Goal: Check status: Check status

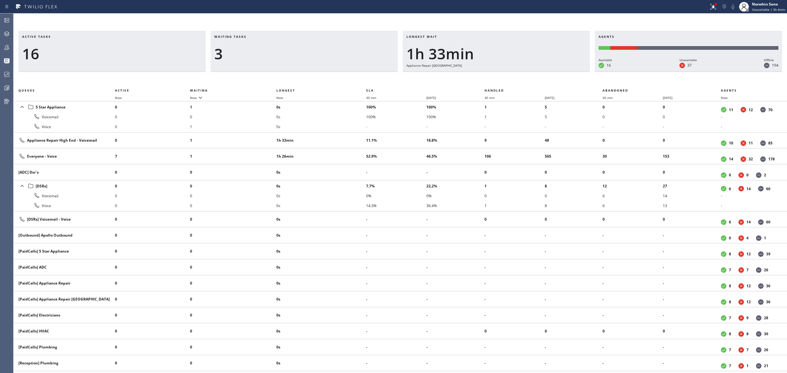
click at [264, 46] on div "3" at bounding box center [304, 54] width 180 height 18
click at [534, 68] on div "Longest wait 1h 33min Appliance Repair [GEOGRAPHIC_DATA]" at bounding box center [496, 51] width 187 height 41
click at [526, 70] on div "Longest wait 1h 34min Appliance Repair [GEOGRAPHIC_DATA]" at bounding box center [496, 51] width 187 height 41
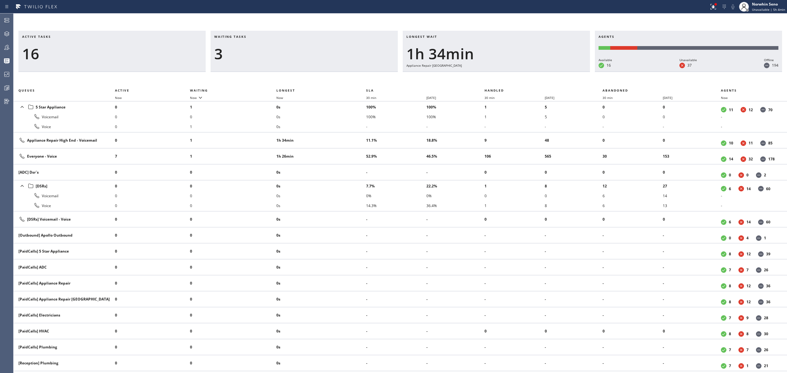
click at [526, 70] on div "Longest wait 1h 34min Appliance Repair [GEOGRAPHIC_DATA]" at bounding box center [496, 51] width 187 height 41
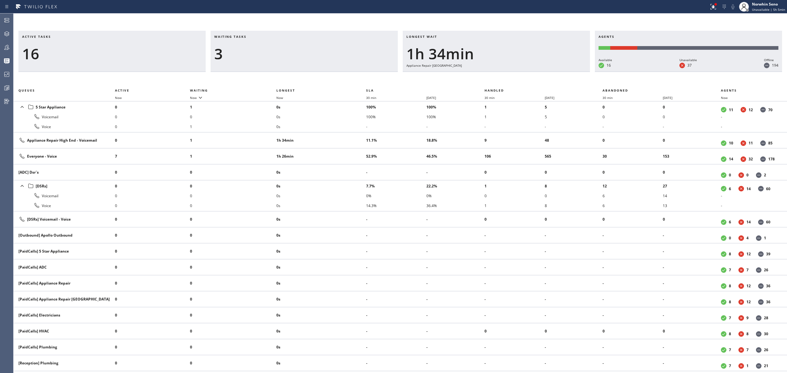
click at [526, 70] on div "Longest wait 1h 34min Appliance Repair [GEOGRAPHIC_DATA]" at bounding box center [496, 51] width 187 height 41
click at [526, 70] on div "Longest wait 1h 35min Appliance Repair [GEOGRAPHIC_DATA]" at bounding box center [496, 51] width 187 height 41
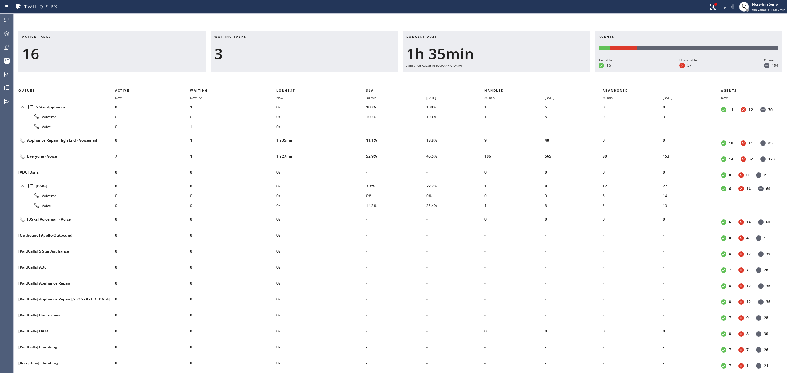
click at [526, 70] on div "Longest wait 1h 35min Appliance Repair [GEOGRAPHIC_DATA]" at bounding box center [496, 51] width 187 height 41
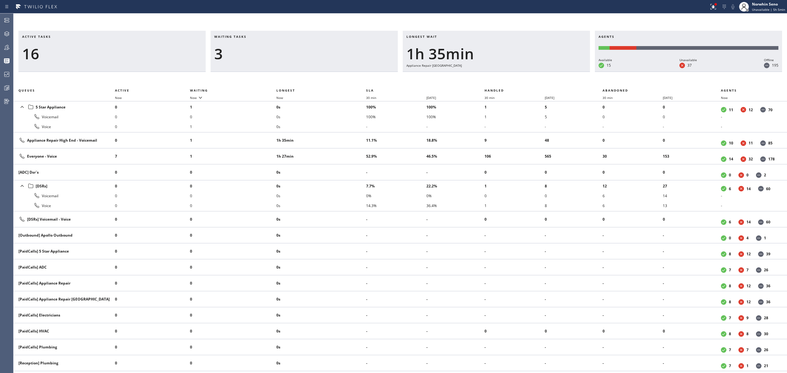
click at [526, 70] on div "Longest wait 1h 35min Appliance Repair [GEOGRAPHIC_DATA]" at bounding box center [496, 51] width 187 height 41
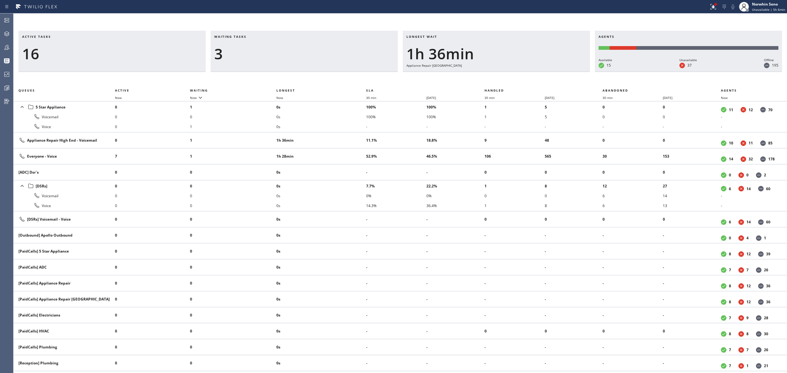
click at [526, 70] on div "Longest wait 1h 36min Appliance Repair [GEOGRAPHIC_DATA]" at bounding box center [496, 51] width 187 height 41
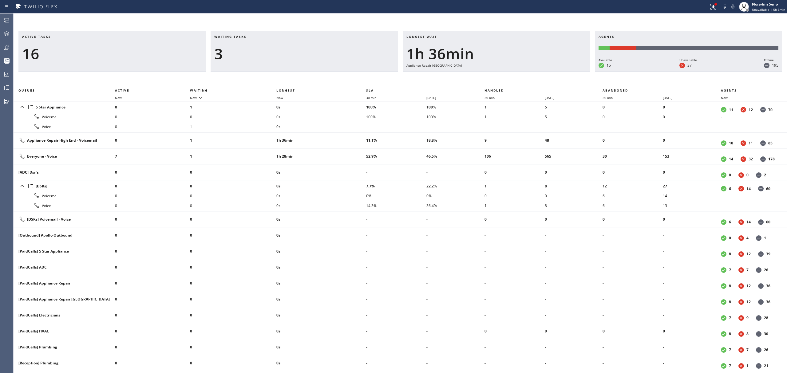
click at [526, 70] on div "Longest wait 1h 36min Appliance Repair [GEOGRAPHIC_DATA]" at bounding box center [496, 51] width 187 height 41
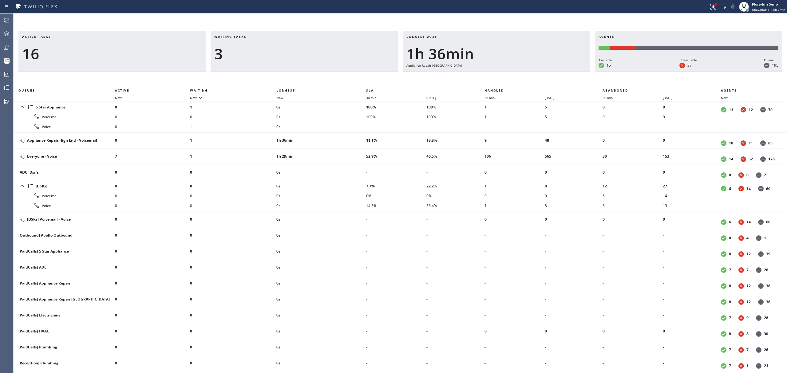
click at [526, 70] on div "Longest wait 1h 36min Appliance Repair [GEOGRAPHIC_DATA]" at bounding box center [496, 51] width 187 height 41
click at [526, 70] on div "Longest wait 1h 37min Appliance Repair [GEOGRAPHIC_DATA]" at bounding box center [496, 51] width 187 height 41
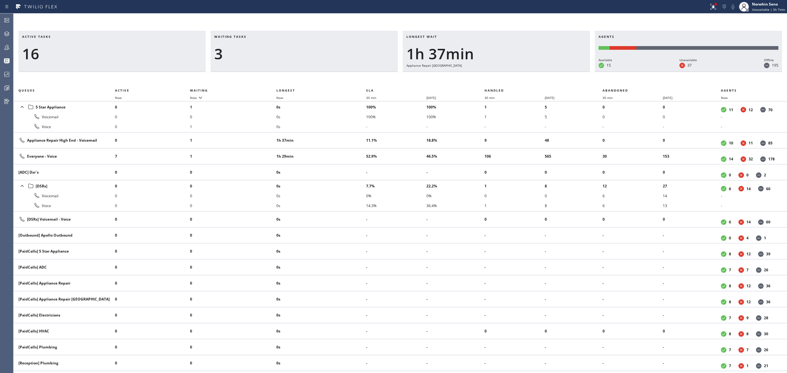
click at [526, 70] on div "Longest wait 1h 37min Appliance Repair [GEOGRAPHIC_DATA]" at bounding box center [496, 51] width 187 height 41
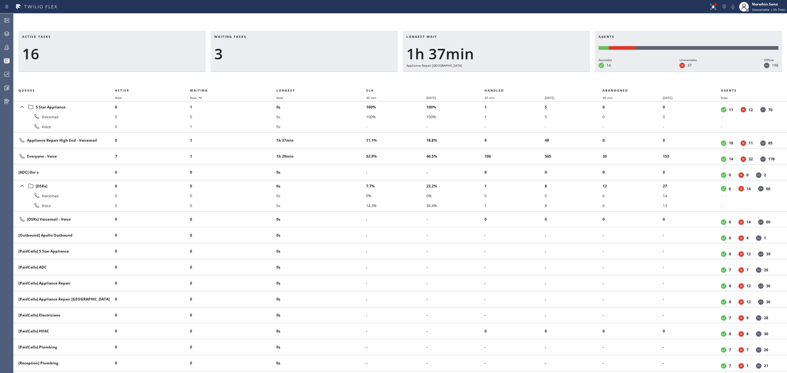
click at [526, 70] on div "Longest wait 1h 37min Appliance Repair [GEOGRAPHIC_DATA]" at bounding box center [496, 51] width 187 height 41
click at [526, 70] on div "Longest wait 1h 38min Appliance Repair [GEOGRAPHIC_DATA]" at bounding box center [496, 51] width 187 height 41
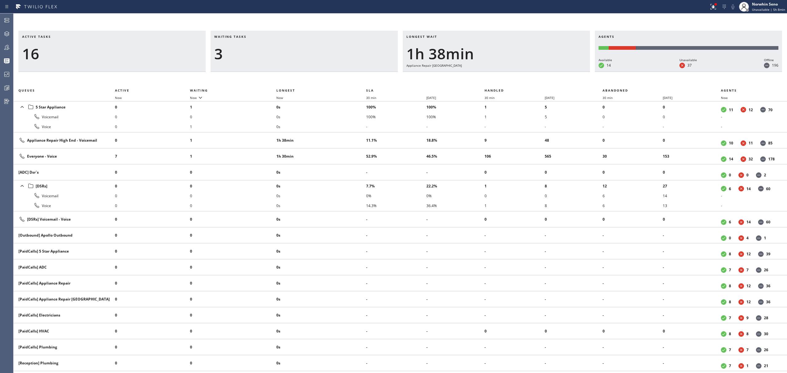
click at [526, 70] on div "Longest wait 1h 38min Appliance Repair [GEOGRAPHIC_DATA]" at bounding box center [496, 51] width 187 height 41
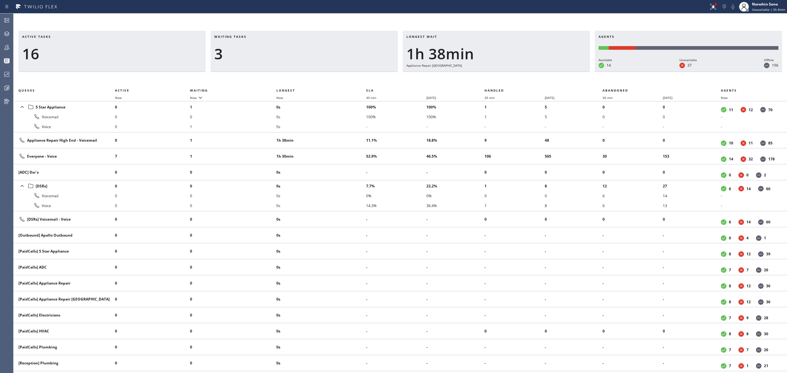
click at [526, 70] on div "Longest wait 1h 38min Appliance Repair [GEOGRAPHIC_DATA]" at bounding box center [496, 51] width 187 height 41
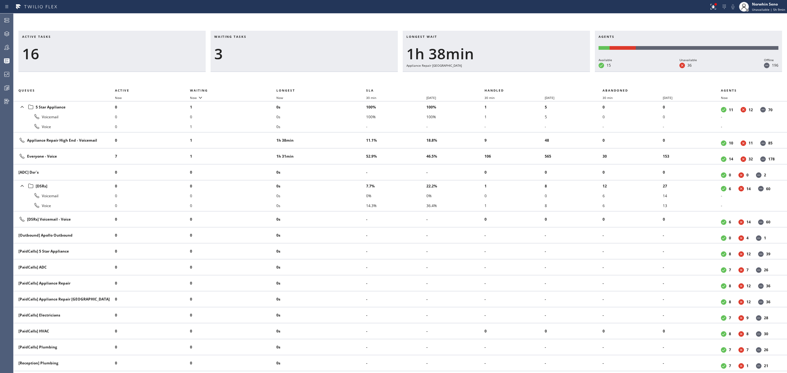
click at [526, 70] on div "Longest wait 1h 38min Appliance Repair [GEOGRAPHIC_DATA]" at bounding box center [496, 51] width 187 height 41
click at [526, 70] on div "Longest wait 1h 39min Appliance Repair [GEOGRAPHIC_DATA]" at bounding box center [496, 51] width 187 height 41
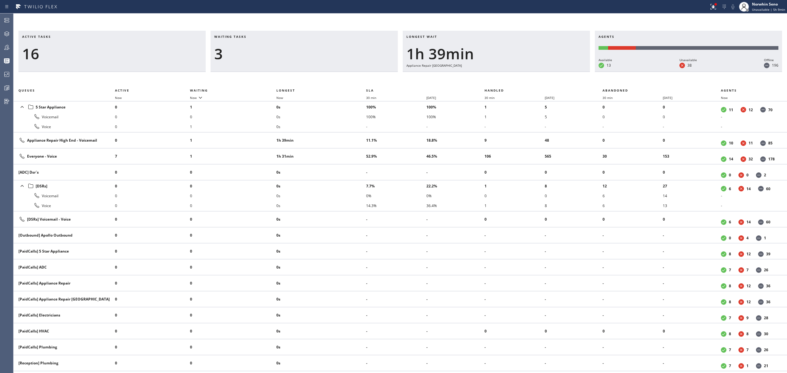
click at [526, 70] on div "Longest wait 1h 39min Appliance Repair [GEOGRAPHIC_DATA]" at bounding box center [496, 51] width 187 height 41
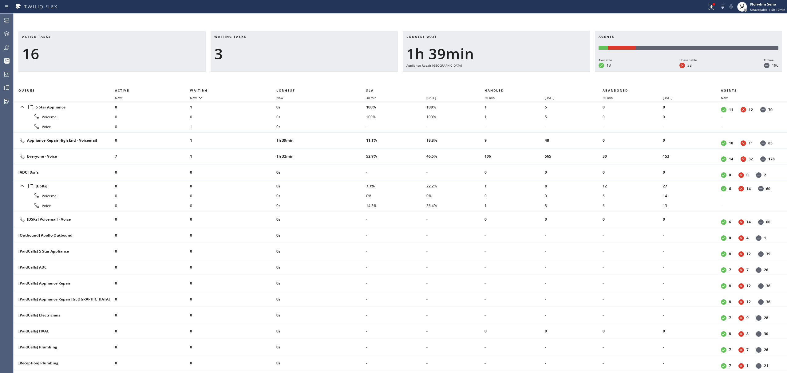
click at [526, 70] on div "Longest wait 1h 39min Appliance Repair [GEOGRAPHIC_DATA]" at bounding box center [496, 51] width 187 height 41
click at [526, 70] on div "Longest wait 1h 40min Appliance Repair [GEOGRAPHIC_DATA]" at bounding box center [496, 51] width 187 height 41
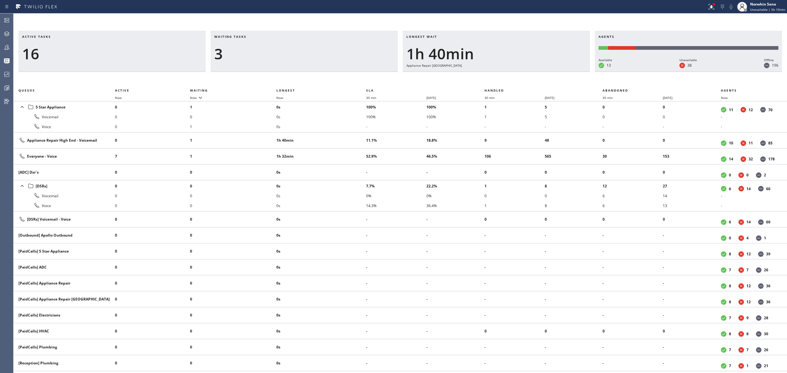
click at [526, 70] on div "Longest wait 1h 40min Appliance Repair [GEOGRAPHIC_DATA]" at bounding box center [496, 51] width 187 height 41
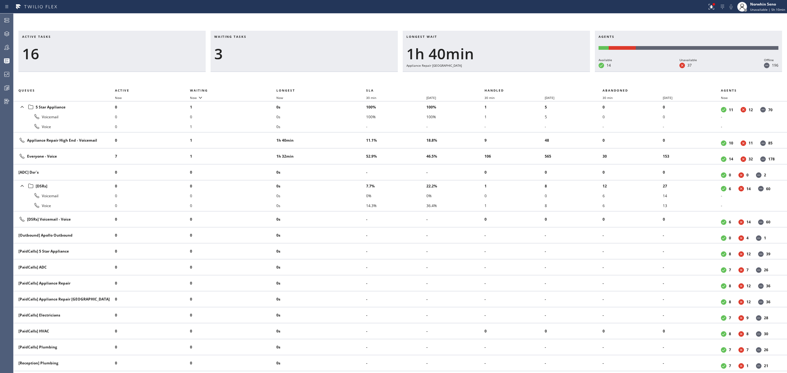
click at [526, 70] on div "Longest wait 1h 40min Appliance Repair [GEOGRAPHIC_DATA]" at bounding box center [496, 51] width 187 height 41
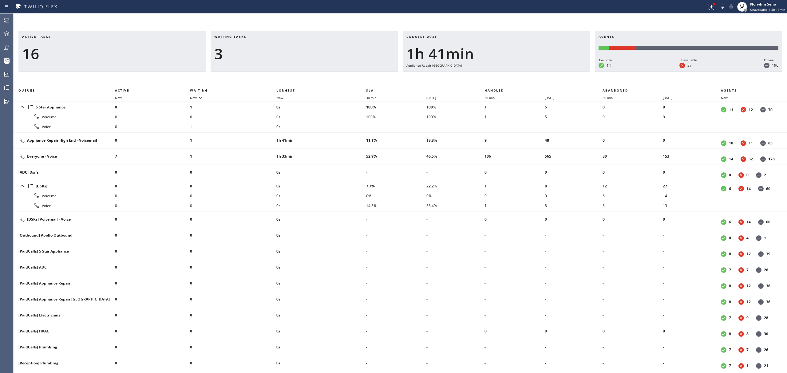
click at [526, 70] on div "Longest wait 1h 41min Appliance Repair [GEOGRAPHIC_DATA]" at bounding box center [496, 51] width 187 height 41
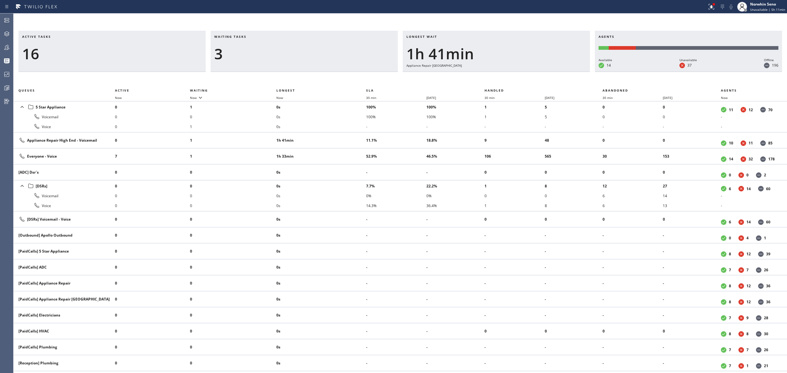
click at [526, 70] on div "Longest wait 1h 41min Appliance Repair [GEOGRAPHIC_DATA]" at bounding box center [496, 51] width 187 height 41
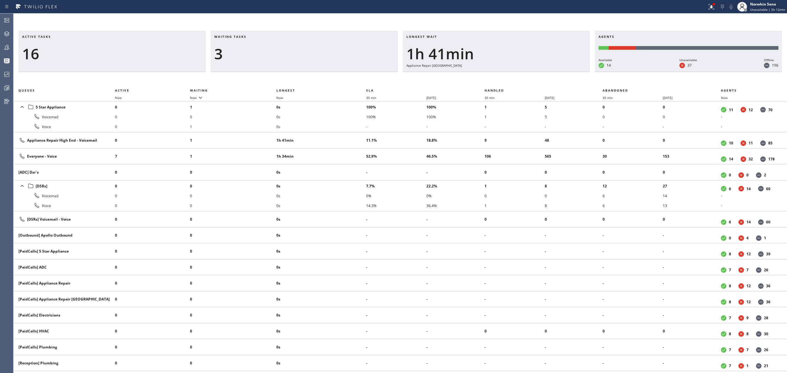
click at [526, 70] on div "Longest wait 1h 41min Appliance Repair [GEOGRAPHIC_DATA]" at bounding box center [496, 51] width 187 height 41
click at [526, 70] on div "Longest wait 1h 42min Appliance Repair [GEOGRAPHIC_DATA]" at bounding box center [496, 51] width 187 height 41
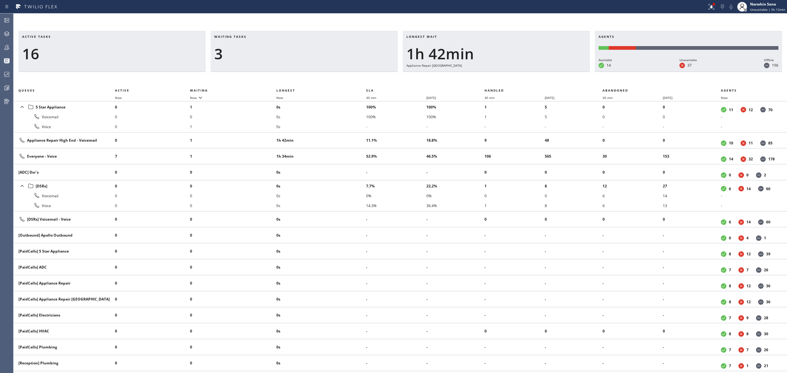
click at [526, 70] on div "Longest wait 1h 42min Appliance Repair [GEOGRAPHIC_DATA]" at bounding box center [496, 51] width 187 height 41
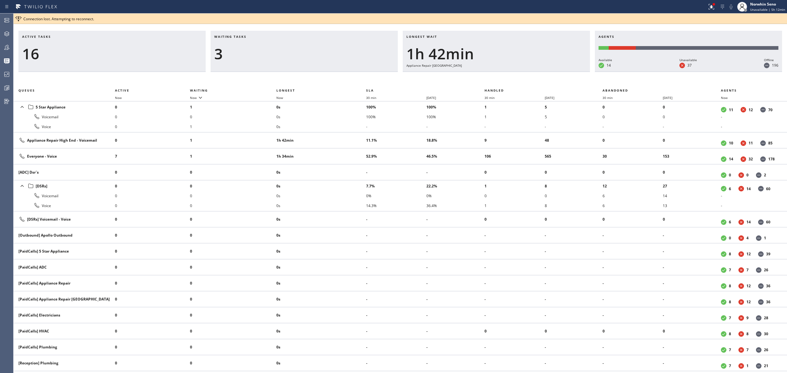
click at [526, 70] on div "Longest wait 1h 42min Appliance Repair [GEOGRAPHIC_DATA]" at bounding box center [496, 51] width 187 height 41
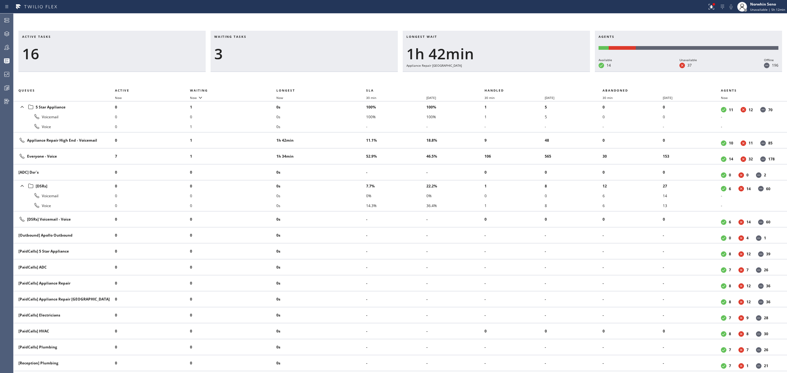
click at [526, 70] on div "Longest wait 1h 42min Appliance Repair [GEOGRAPHIC_DATA]" at bounding box center [496, 51] width 187 height 41
click at [526, 70] on div "Longest wait 1h 43min Appliance Repair [GEOGRAPHIC_DATA]" at bounding box center [496, 51] width 187 height 41
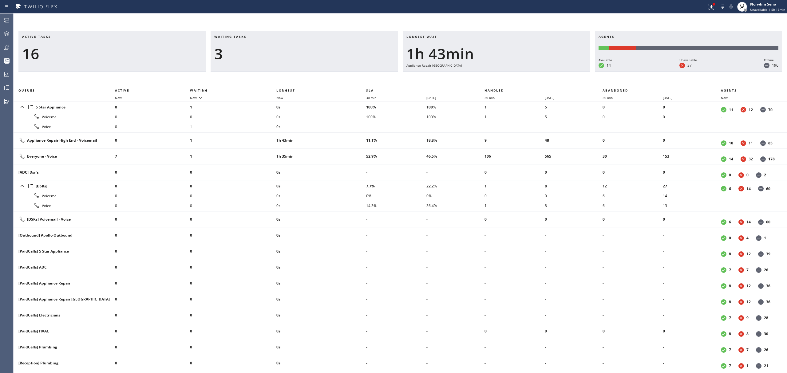
click at [526, 70] on div "Longest wait 1h 43min Appliance Repair [GEOGRAPHIC_DATA]" at bounding box center [496, 51] width 187 height 41
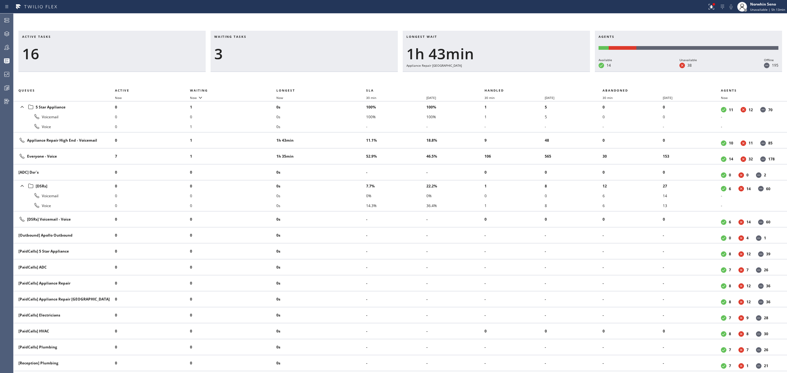
click at [526, 70] on div "Longest wait 1h 43min Appliance Repair [GEOGRAPHIC_DATA]" at bounding box center [496, 51] width 187 height 41
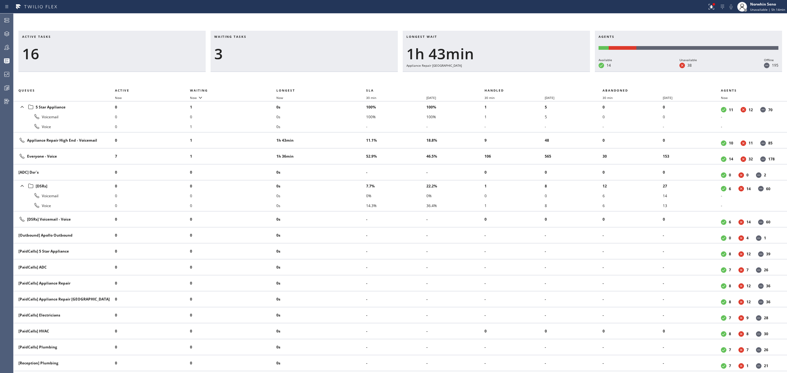
click at [526, 70] on div "Longest wait 1h 43min Appliance Repair [GEOGRAPHIC_DATA]" at bounding box center [496, 51] width 187 height 41
click at [526, 70] on div "Longest wait 1h 44min Appliance Repair [GEOGRAPHIC_DATA]" at bounding box center [496, 51] width 187 height 41
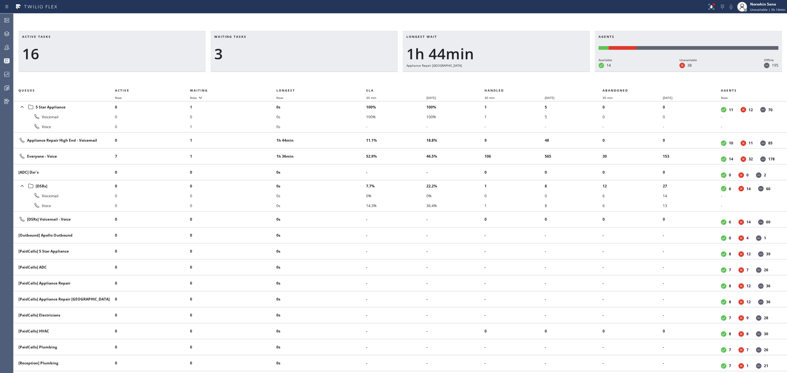
click at [526, 70] on div "Longest wait 1h 44min Appliance Repair [GEOGRAPHIC_DATA]" at bounding box center [496, 51] width 187 height 41
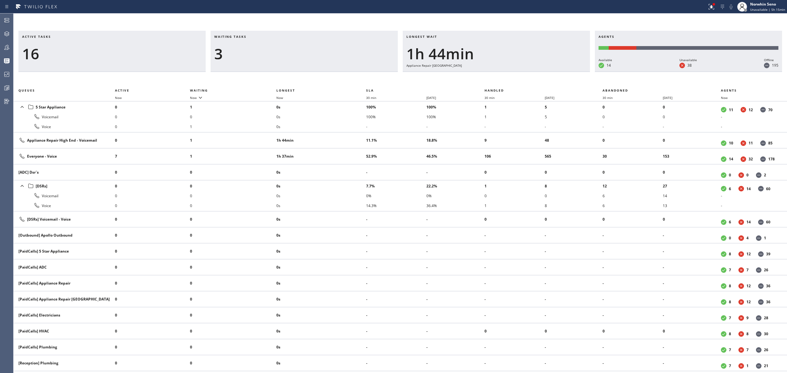
click at [526, 70] on div "Longest wait 1h 44min Appliance Repair [GEOGRAPHIC_DATA]" at bounding box center [496, 51] width 187 height 41
click at [526, 70] on div "Longest wait 1h 45min Appliance Repair [GEOGRAPHIC_DATA]" at bounding box center [496, 51] width 187 height 41
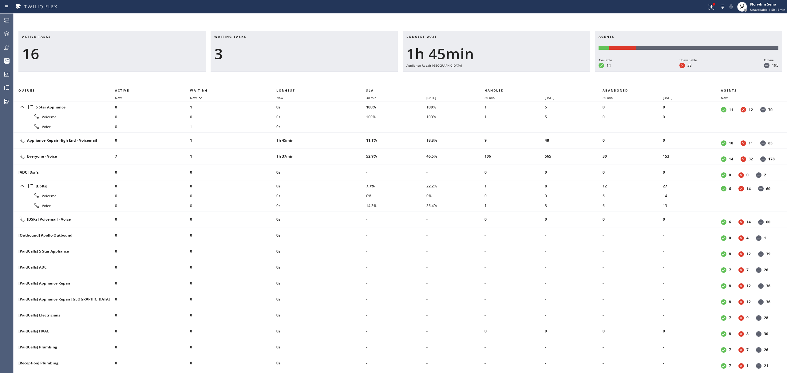
click at [526, 70] on div "Longest wait 1h 45min Appliance Repair [GEOGRAPHIC_DATA]" at bounding box center [496, 51] width 187 height 41
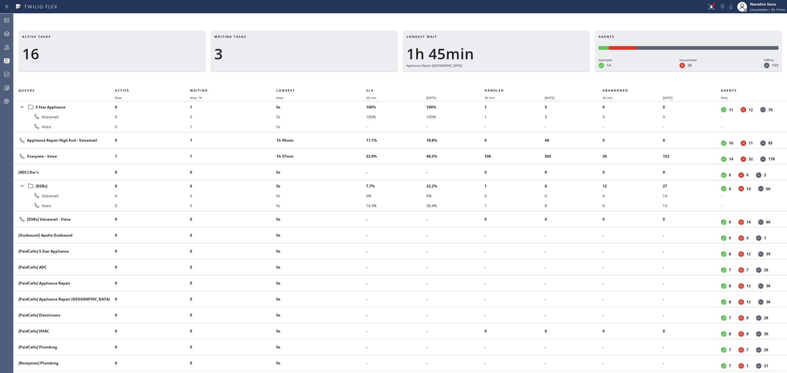
click at [526, 70] on div "Longest wait 1h 45min Appliance Repair [GEOGRAPHIC_DATA]" at bounding box center [496, 51] width 187 height 41
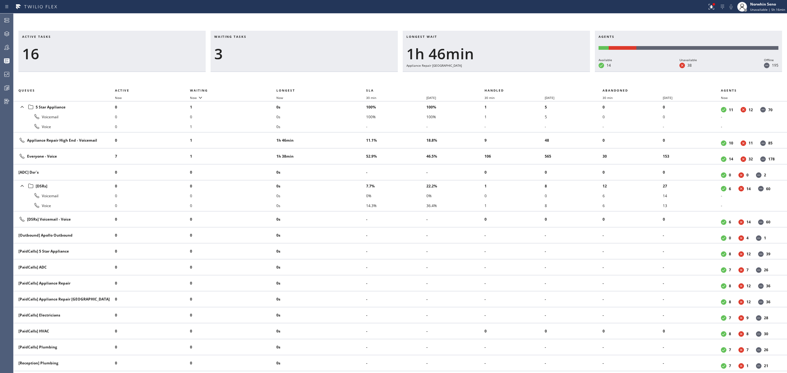
click at [526, 70] on div "Longest wait 1h 46min Appliance Repair [GEOGRAPHIC_DATA]" at bounding box center [496, 51] width 187 height 41
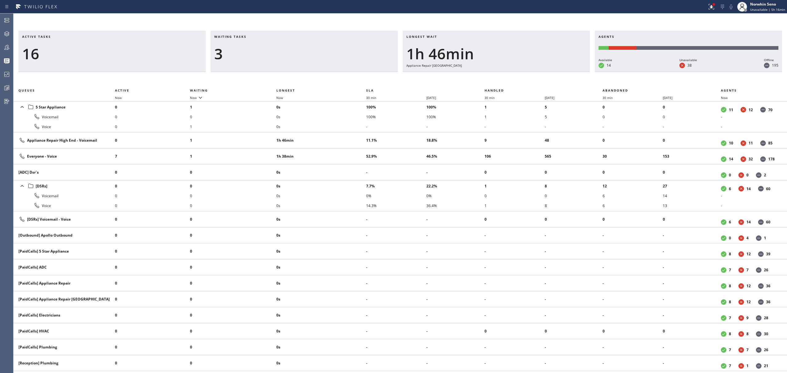
click at [526, 70] on div "Longest wait 1h 46min Appliance Repair [GEOGRAPHIC_DATA]" at bounding box center [496, 51] width 187 height 41
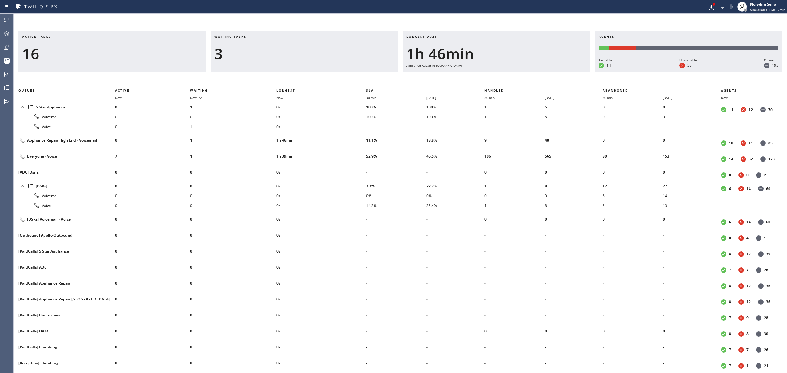
click at [526, 70] on div "Longest wait 1h 46min Appliance Repair [GEOGRAPHIC_DATA]" at bounding box center [496, 51] width 187 height 41
click at [526, 70] on div "Longest wait 1h 47min Appliance Repair [GEOGRAPHIC_DATA]" at bounding box center [496, 51] width 187 height 41
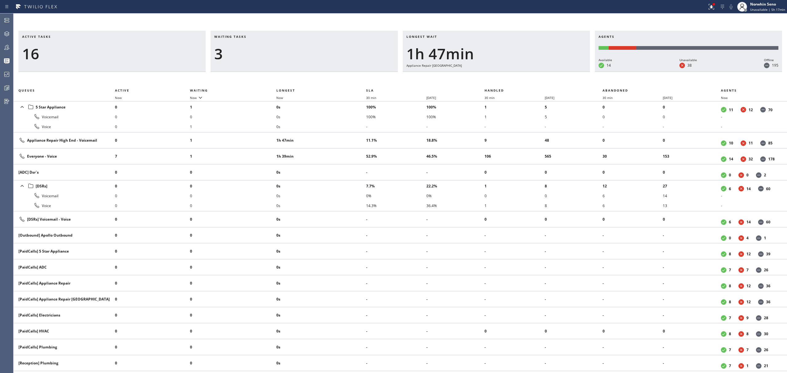
click at [526, 70] on div "Longest wait 1h 47min Appliance Repair [GEOGRAPHIC_DATA]" at bounding box center [496, 51] width 187 height 41
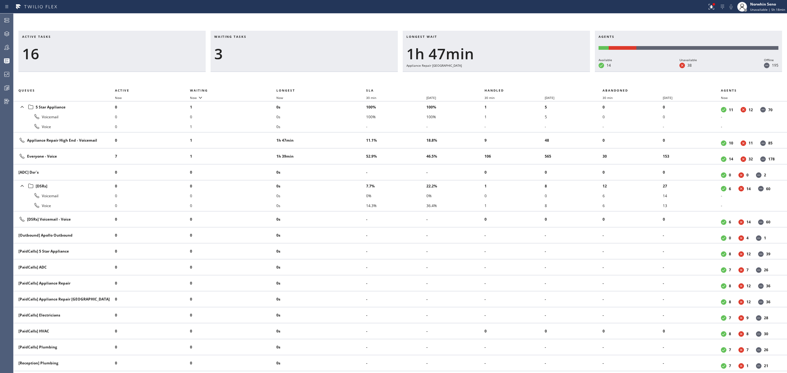
click at [526, 70] on div "Longest wait 1h 47min Appliance Repair [GEOGRAPHIC_DATA]" at bounding box center [496, 51] width 187 height 41
click at [526, 70] on div "Longest wait 1h 48min Appliance Repair [GEOGRAPHIC_DATA]" at bounding box center [496, 51] width 187 height 41
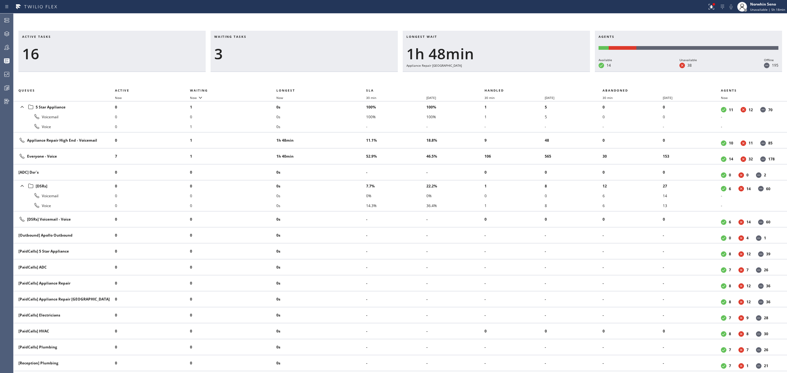
click at [526, 70] on div "Longest wait 1h 48min Appliance Repair [GEOGRAPHIC_DATA]" at bounding box center [496, 51] width 187 height 41
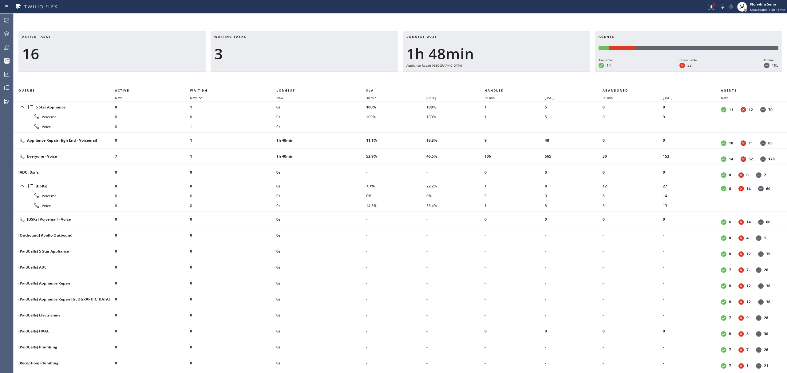
click at [526, 70] on div "Longest wait 1h 48min Appliance Repair [GEOGRAPHIC_DATA]" at bounding box center [496, 51] width 187 height 41
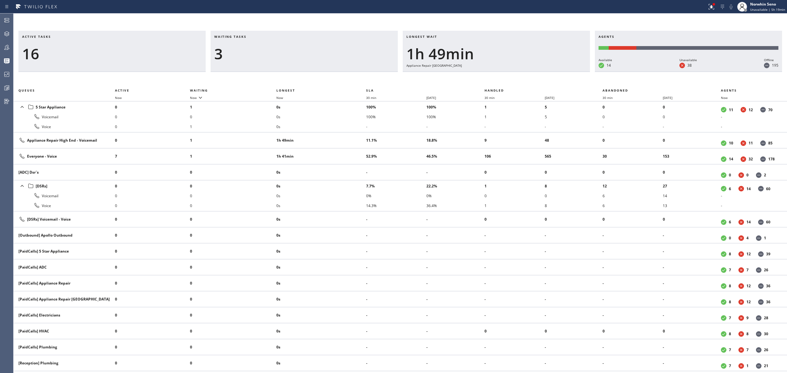
click at [526, 70] on div "Longest wait 1h 49min Appliance Repair [GEOGRAPHIC_DATA]" at bounding box center [496, 51] width 187 height 41
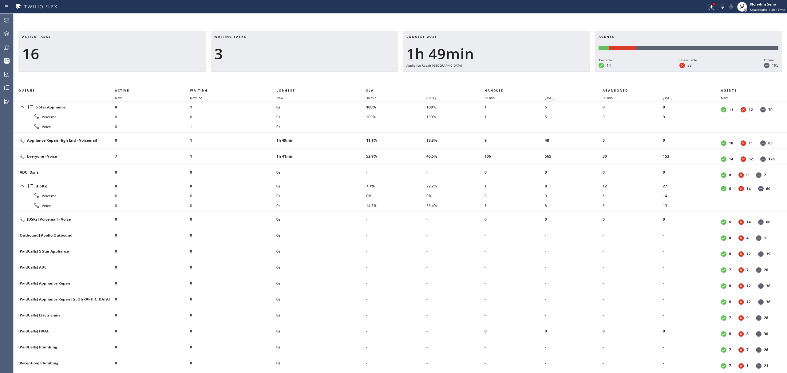
click at [526, 70] on div "Longest wait 1h 49min Appliance Repair [GEOGRAPHIC_DATA]" at bounding box center [496, 51] width 187 height 41
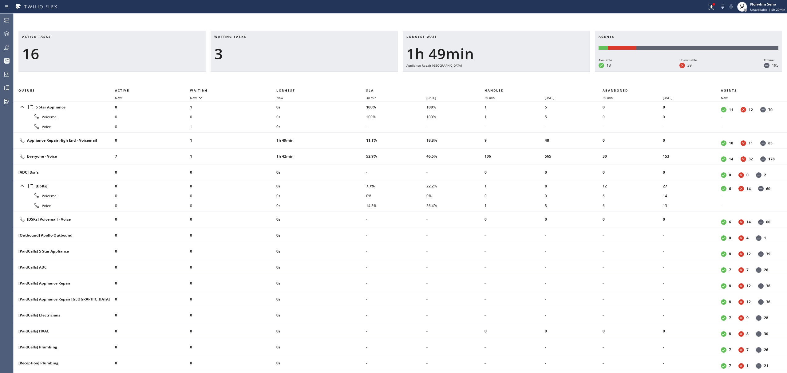
click at [526, 70] on div "Longest wait 1h 49min Appliance Repair [GEOGRAPHIC_DATA]" at bounding box center [496, 51] width 187 height 41
click at [526, 70] on div "Longest wait 1h 50min Appliance Repair [GEOGRAPHIC_DATA]" at bounding box center [496, 51] width 187 height 41
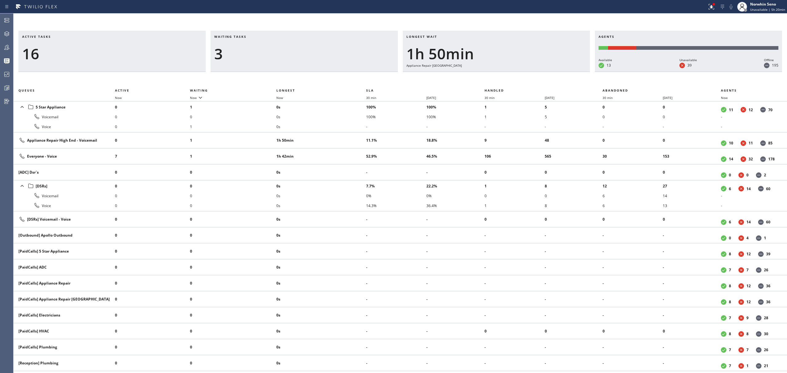
click at [526, 70] on div "Longest wait 1h 50min Appliance Repair [GEOGRAPHIC_DATA]" at bounding box center [496, 51] width 187 height 41
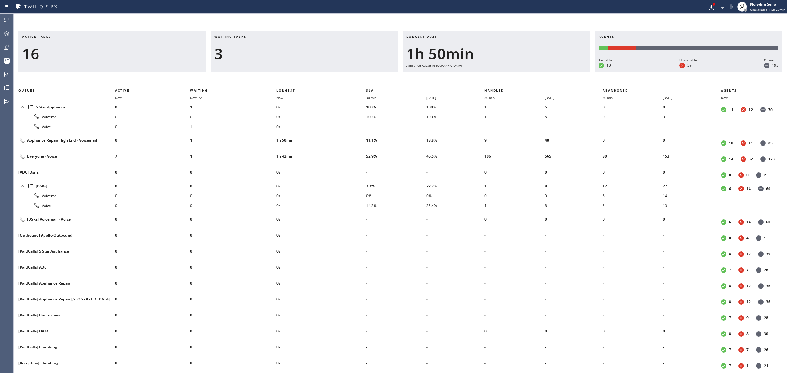
click at [526, 70] on div "Longest wait 1h 50min Appliance Repair [GEOGRAPHIC_DATA]" at bounding box center [496, 51] width 187 height 41
click at [526, 70] on div "Longest wait 1h 51min Appliance Repair [GEOGRAPHIC_DATA]" at bounding box center [496, 51] width 187 height 41
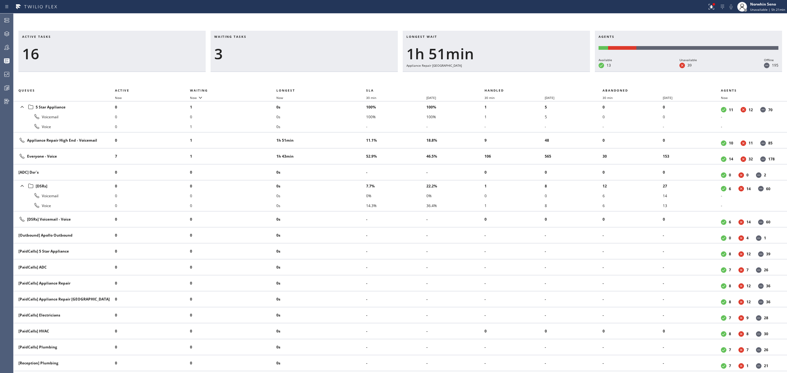
click at [526, 70] on div "Longest wait 1h 51min Appliance Repair [GEOGRAPHIC_DATA]" at bounding box center [496, 51] width 187 height 41
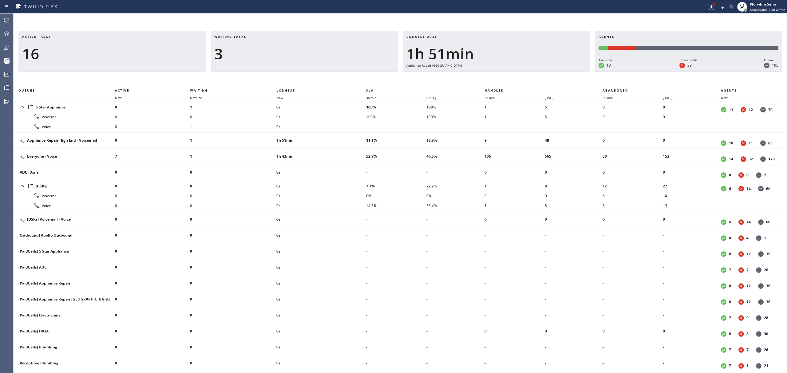
click at [526, 70] on div "Longest wait 1h 51min Appliance Repair [GEOGRAPHIC_DATA]" at bounding box center [496, 51] width 187 height 41
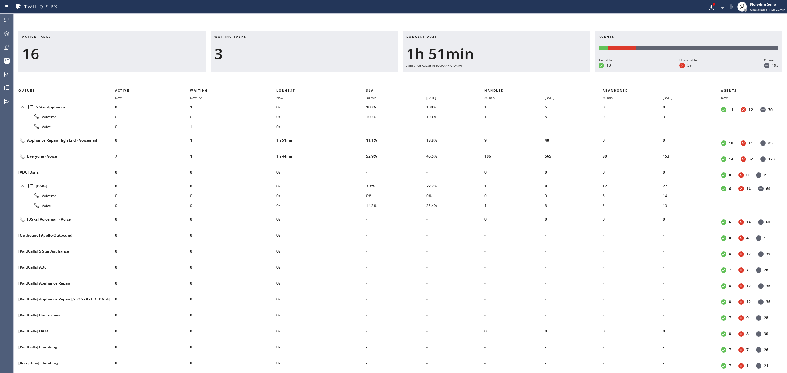
click at [526, 70] on div "Longest wait 1h 51min Appliance Repair [GEOGRAPHIC_DATA]" at bounding box center [496, 51] width 187 height 41
click at [526, 70] on div "Longest wait 1h 52min Appliance Repair [GEOGRAPHIC_DATA]" at bounding box center [496, 51] width 187 height 41
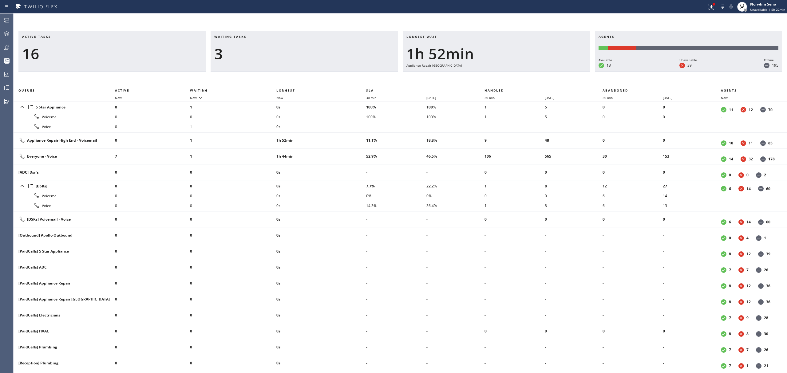
click at [526, 70] on div "Longest wait 1h 52min Appliance Repair [GEOGRAPHIC_DATA]" at bounding box center [496, 51] width 187 height 41
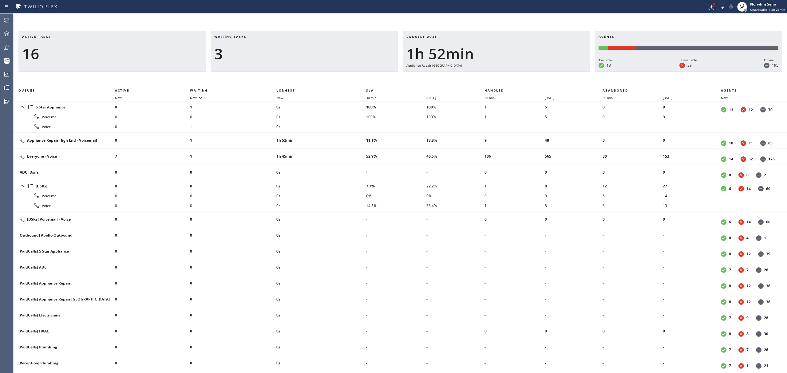
click at [526, 70] on div "Longest wait 1h 52min Appliance Repair [GEOGRAPHIC_DATA]" at bounding box center [496, 51] width 187 height 41
click at [526, 70] on div "Longest wait 1h 53min Appliance Repair [GEOGRAPHIC_DATA]" at bounding box center [496, 51] width 187 height 41
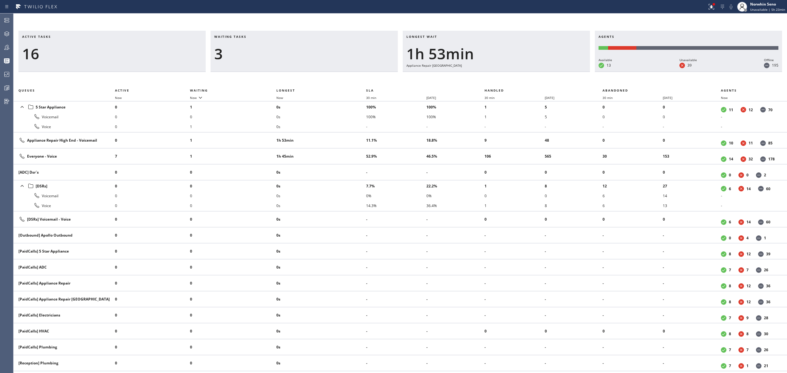
click at [526, 70] on div "Longest wait 1h 53min Appliance Repair [GEOGRAPHIC_DATA]" at bounding box center [496, 51] width 187 height 41
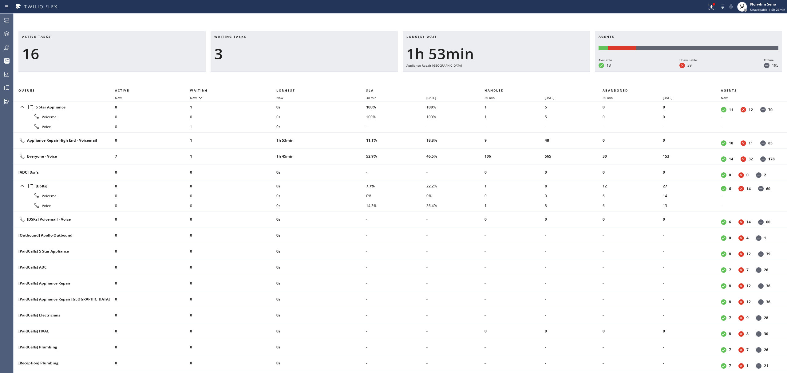
click at [526, 70] on div "Longest wait 1h 53min Appliance Repair [GEOGRAPHIC_DATA]" at bounding box center [496, 51] width 187 height 41
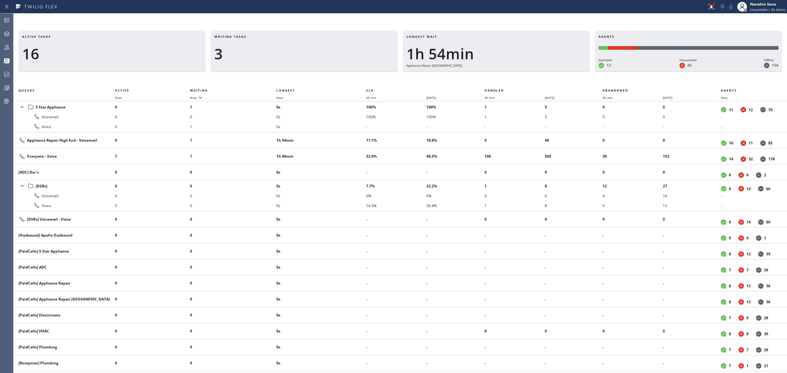
click at [526, 70] on div "Longest wait 1h 54min Appliance Repair [GEOGRAPHIC_DATA]" at bounding box center [496, 51] width 187 height 41
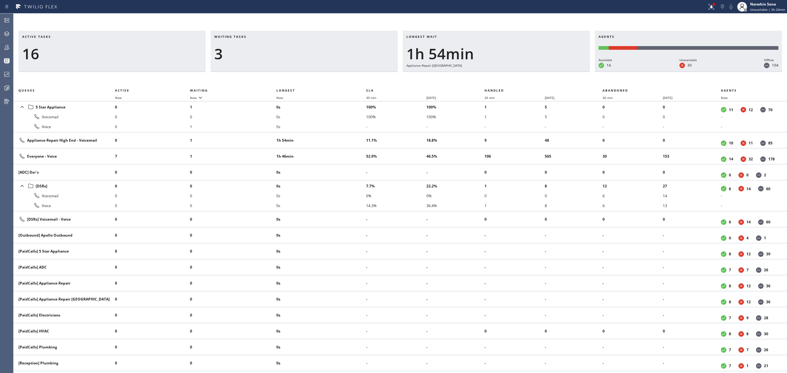
click at [526, 70] on div "Longest wait 1h 54min Appliance Repair [GEOGRAPHIC_DATA]" at bounding box center [496, 51] width 187 height 41
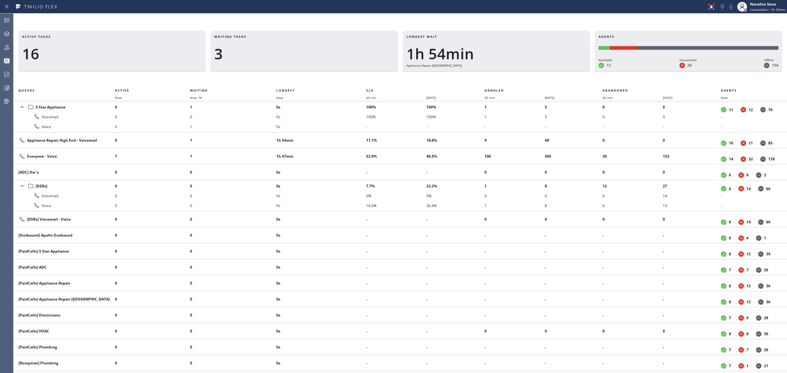
click at [526, 70] on div "Longest wait 1h 54min Appliance Repair [GEOGRAPHIC_DATA]" at bounding box center [496, 51] width 187 height 41
click at [526, 70] on div "Longest wait 1h 55min Appliance Repair [GEOGRAPHIC_DATA]" at bounding box center [496, 51] width 187 height 41
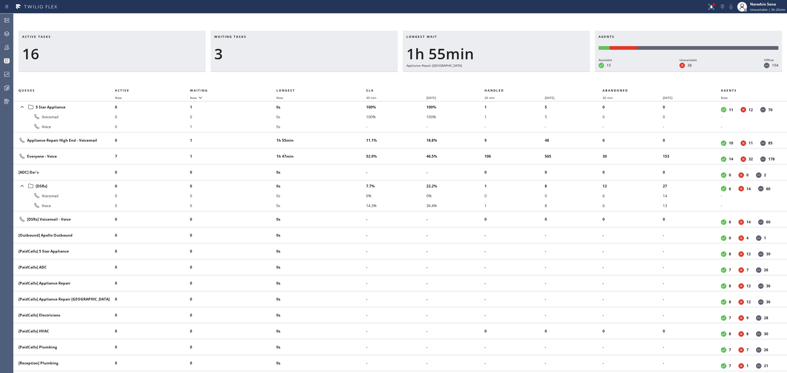
click at [526, 70] on div "Longest wait 1h 55min Appliance Repair [GEOGRAPHIC_DATA]" at bounding box center [496, 51] width 187 height 41
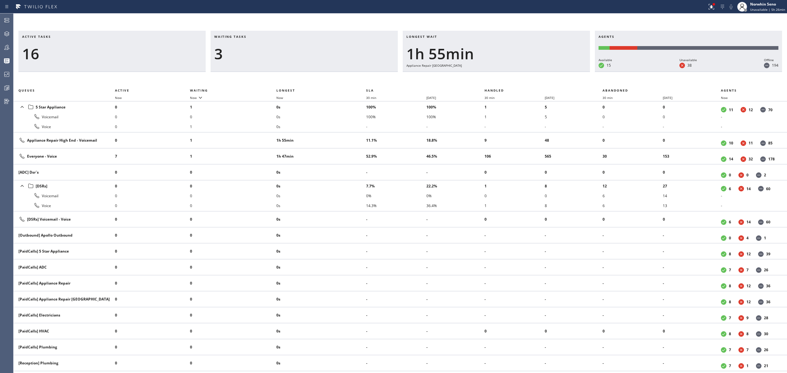
click at [526, 70] on div "Longest wait 1h 55min Appliance Repair [GEOGRAPHIC_DATA]" at bounding box center [496, 51] width 187 height 41
click at [526, 70] on div "Longest wait 1h 56min Appliance Repair [GEOGRAPHIC_DATA]" at bounding box center [496, 51] width 187 height 41
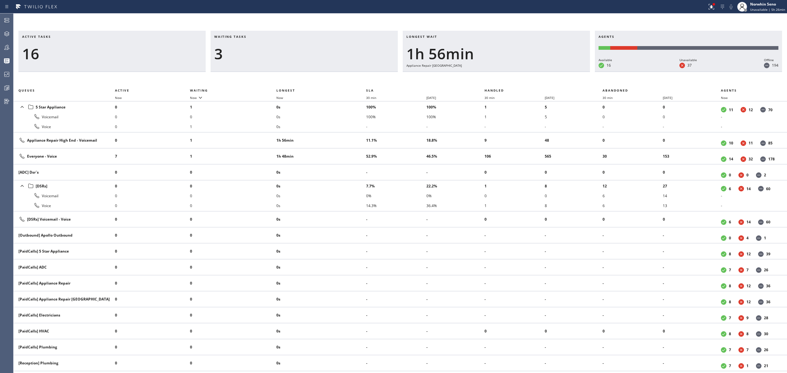
click at [526, 70] on div "Longest wait 1h 56min Appliance Repair [GEOGRAPHIC_DATA]" at bounding box center [496, 51] width 187 height 41
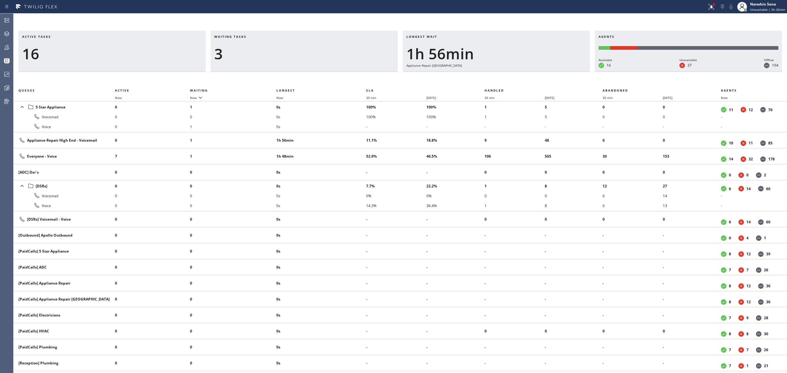
click at [526, 70] on div "Longest wait 1h 56min Appliance Repair [GEOGRAPHIC_DATA]" at bounding box center [496, 51] width 187 height 41
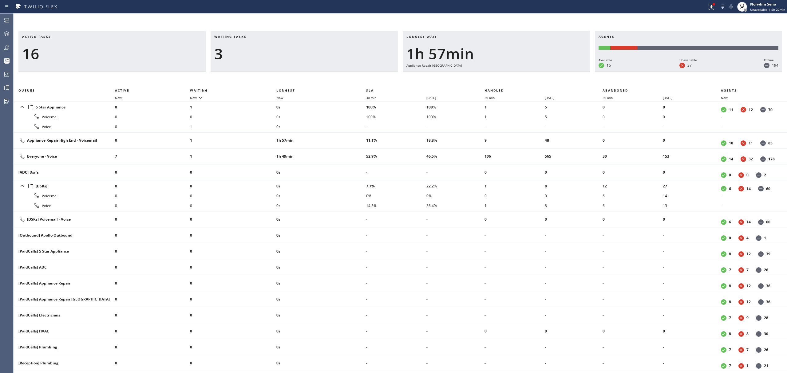
click at [526, 70] on div "Longest wait 1h 57min Appliance Repair [GEOGRAPHIC_DATA]" at bounding box center [496, 51] width 187 height 41
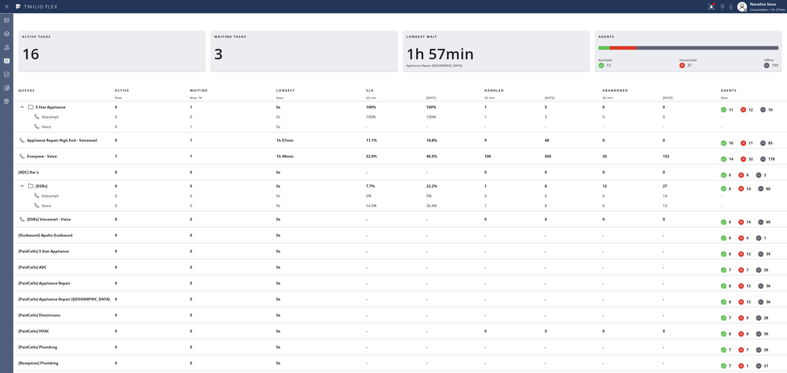
click at [526, 70] on div "Longest wait 1h 57min Appliance Repair [GEOGRAPHIC_DATA]" at bounding box center [496, 51] width 187 height 41
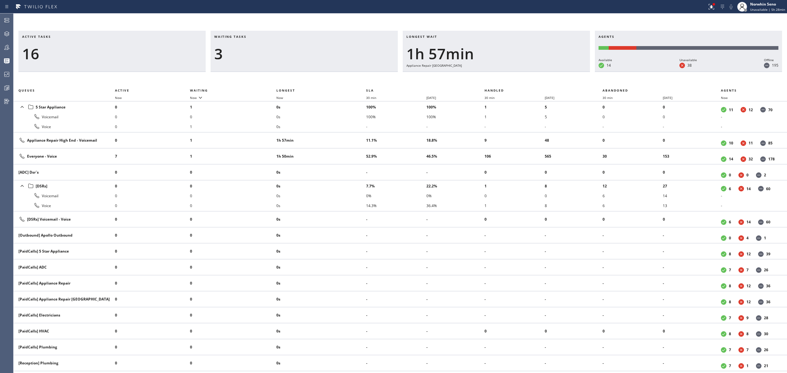
click at [526, 70] on div "Longest wait 1h 57min Appliance Repair [GEOGRAPHIC_DATA]" at bounding box center [496, 51] width 187 height 41
click at [526, 70] on div "Longest wait 1h 58min Appliance Repair [GEOGRAPHIC_DATA]" at bounding box center [496, 51] width 187 height 41
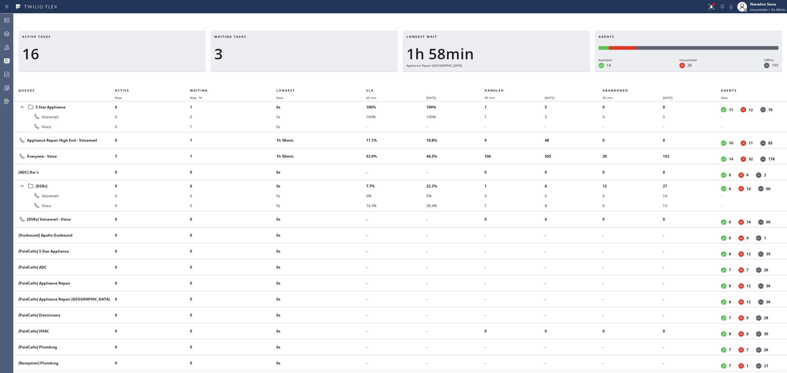
click at [526, 70] on div "Longest wait 1h 58min Appliance Repair [GEOGRAPHIC_DATA]" at bounding box center [496, 51] width 187 height 41
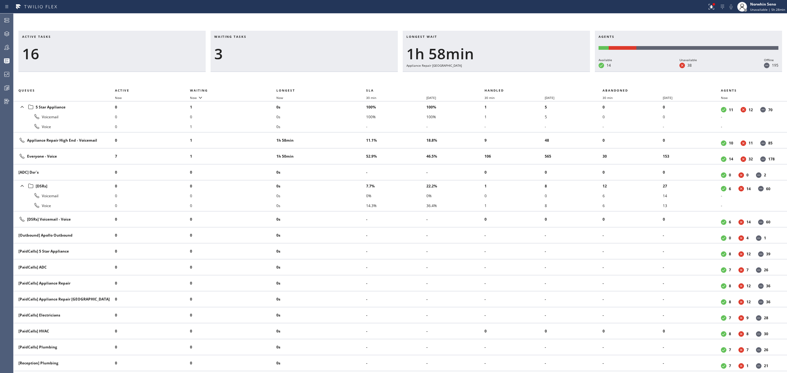
click at [526, 70] on div "Longest wait 1h 58min Appliance Repair [GEOGRAPHIC_DATA]" at bounding box center [496, 51] width 187 height 41
click at [526, 70] on div "Longest wait 1h 59min Appliance Repair [GEOGRAPHIC_DATA]" at bounding box center [496, 51] width 187 height 41
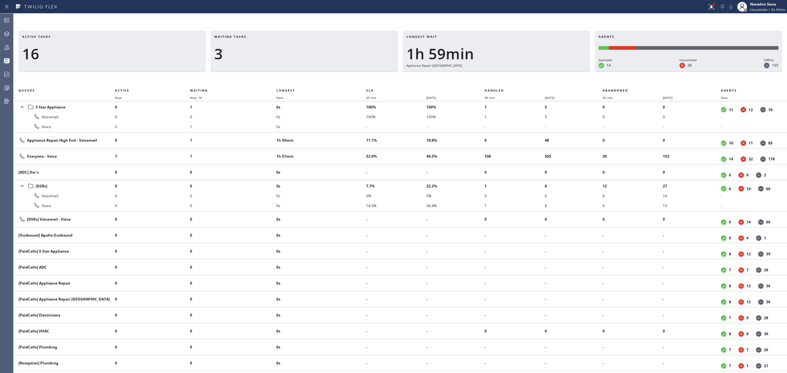
click at [526, 70] on div "Longest wait 1h 59min Appliance Repair [GEOGRAPHIC_DATA]" at bounding box center [496, 51] width 187 height 41
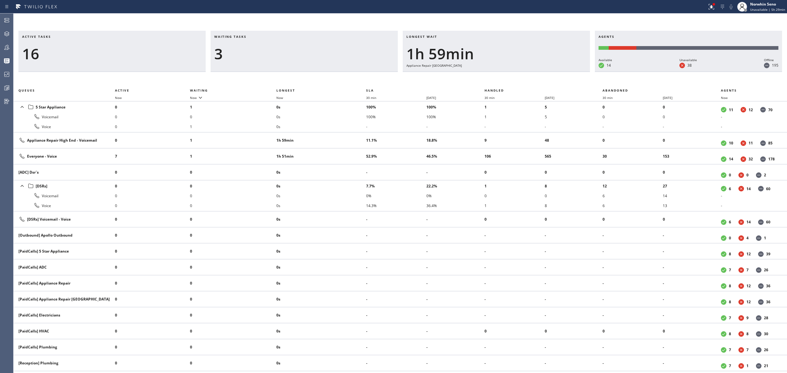
click at [526, 70] on div "Longest wait 1h 59min Appliance Repair [GEOGRAPHIC_DATA]" at bounding box center [496, 51] width 187 height 41
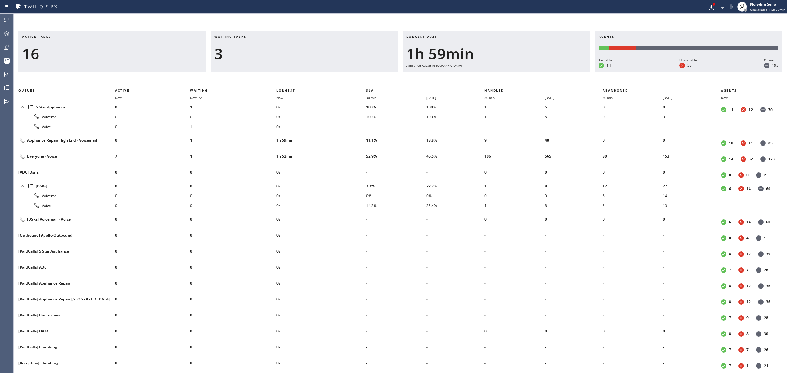
click at [526, 70] on div "Longest wait 1h 59min Appliance Repair [GEOGRAPHIC_DATA]" at bounding box center [496, 51] width 187 height 41
click at [526, 70] on div "Longest wait 2h Appliance Repair [GEOGRAPHIC_DATA]" at bounding box center [496, 51] width 187 height 41
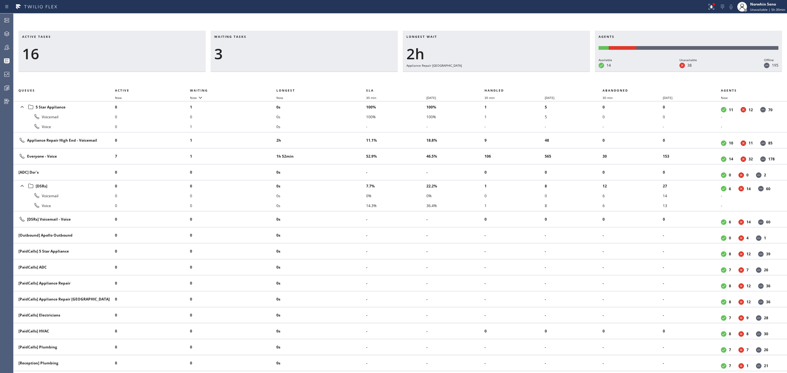
click at [526, 70] on div "Longest wait 2h Appliance Repair [GEOGRAPHIC_DATA]" at bounding box center [496, 51] width 187 height 41
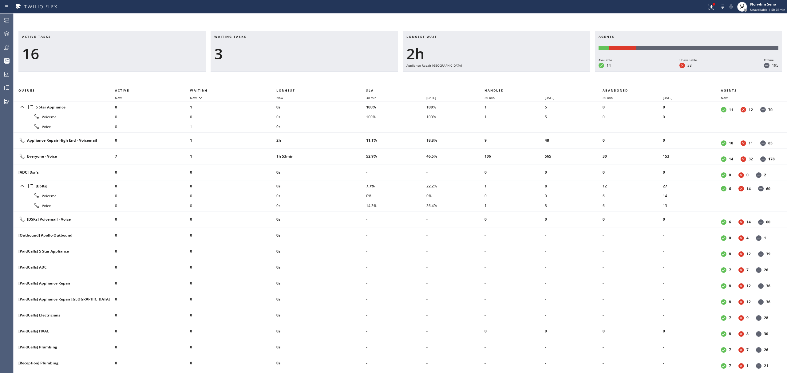
click at [526, 70] on div "Longest wait 2h Appliance Repair [GEOGRAPHIC_DATA]" at bounding box center [496, 51] width 187 height 41
click at [526, 70] on div "Longest wait 2h 1min Appliance Repair [GEOGRAPHIC_DATA]" at bounding box center [496, 51] width 187 height 41
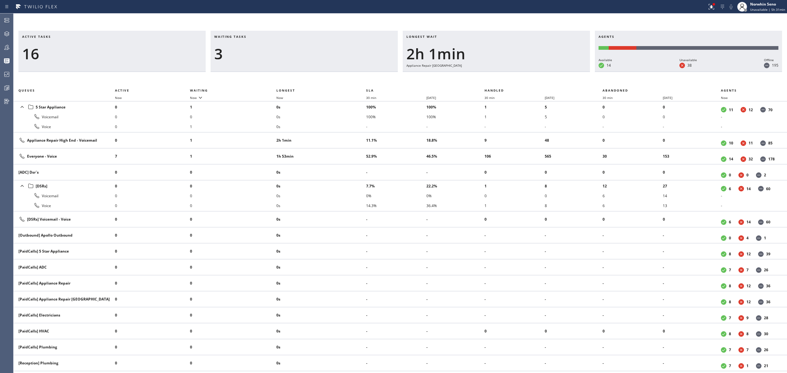
click at [526, 70] on div "Longest wait 2h 1min Appliance Repair [GEOGRAPHIC_DATA]" at bounding box center [496, 51] width 187 height 41
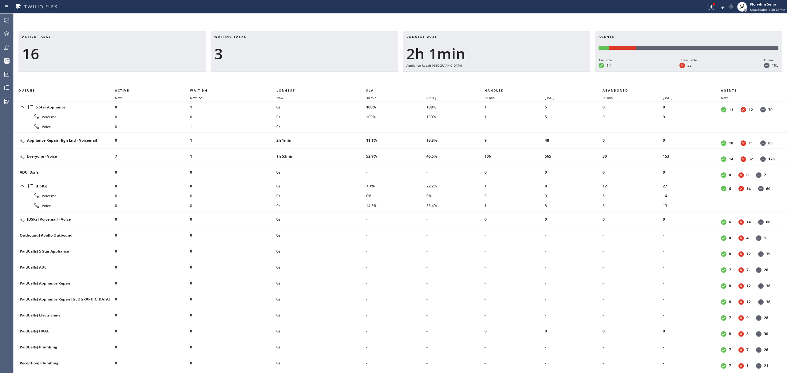
click at [526, 70] on div "Longest wait 2h 1min Appliance Repair [GEOGRAPHIC_DATA]" at bounding box center [496, 51] width 187 height 41
click at [526, 70] on div "Longest wait 2h 2min Appliance Repair [GEOGRAPHIC_DATA]" at bounding box center [496, 51] width 187 height 41
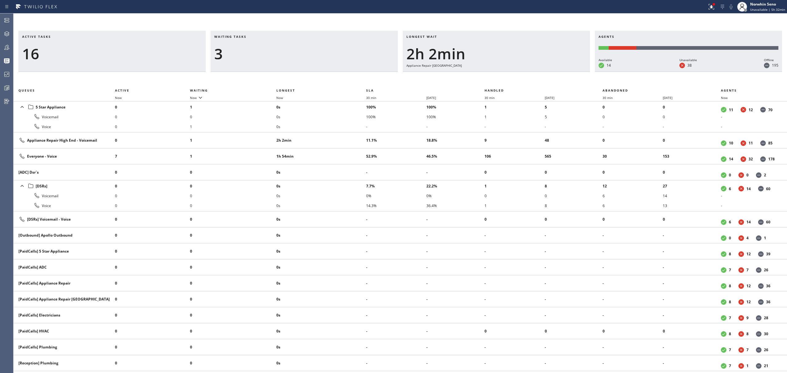
click at [526, 70] on div "Longest wait 2h 2min Appliance Repair [GEOGRAPHIC_DATA]" at bounding box center [496, 51] width 187 height 41
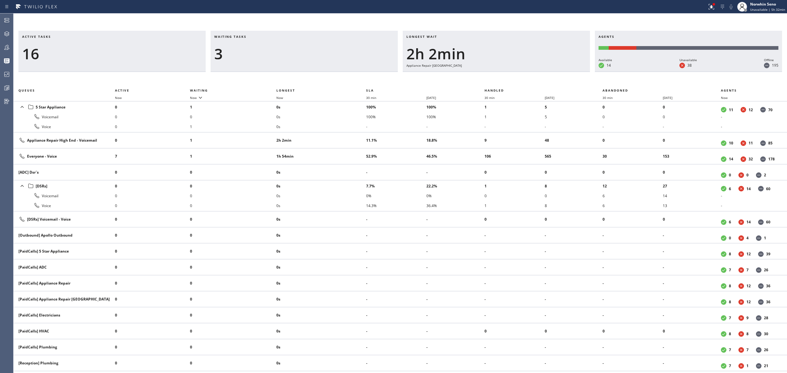
click at [526, 70] on div "Longest wait 2h 2min Appliance Repair [GEOGRAPHIC_DATA]" at bounding box center [496, 51] width 187 height 41
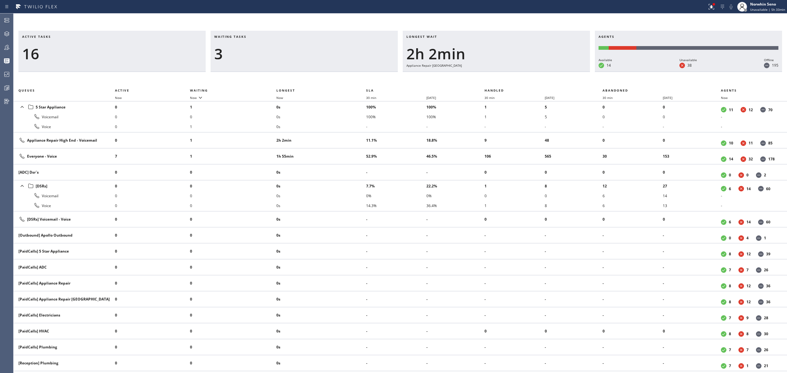
click at [526, 70] on div "Longest wait 2h 2min Appliance Repair [GEOGRAPHIC_DATA]" at bounding box center [496, 51] width 187 height 41
click at [526, 70] on div "Longest wait 2h 3min Appliance Repair [GEOGRAPHIC_DATA]" at bounding box center [496, 51] width 187 height 41
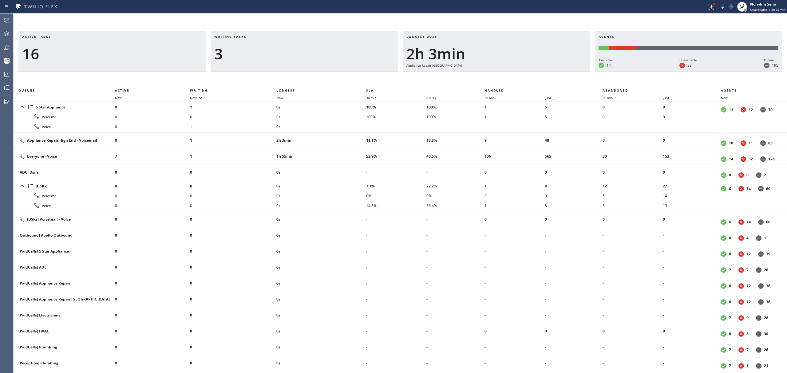
click at [526, 70] on div "Longest wait 2h 3min Appliance Repair [GEOGRAPHIC_DATA]" at bounding box center [496, 51] width 187 height 41
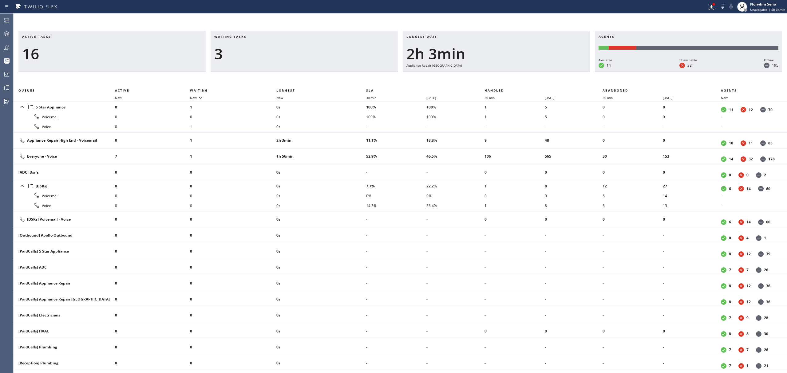
click at [526, 70] on div "Longest wait 2h 3min Appliance Repair [GEOGRAPHIC_DATA]" at bounding box center [496, 51] width 187 height 41
click at [526, 70] on div "Longest wait 2h 4min Appliance Repair [GEOGRAPHIC_DATA]" at bounding box center [496, 51] width 187 height 41
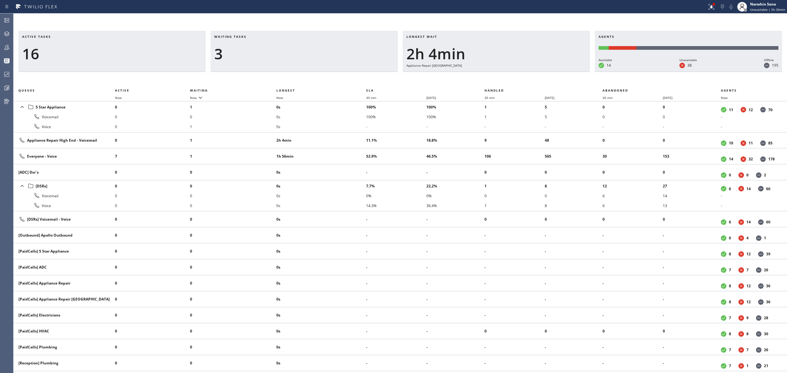
click at [526, 70] on div "Longest wait 2h 4min Appliance Repair [GEOGRAPHIC_DATA]" at bounding box center [496, 51] width 187 height 41
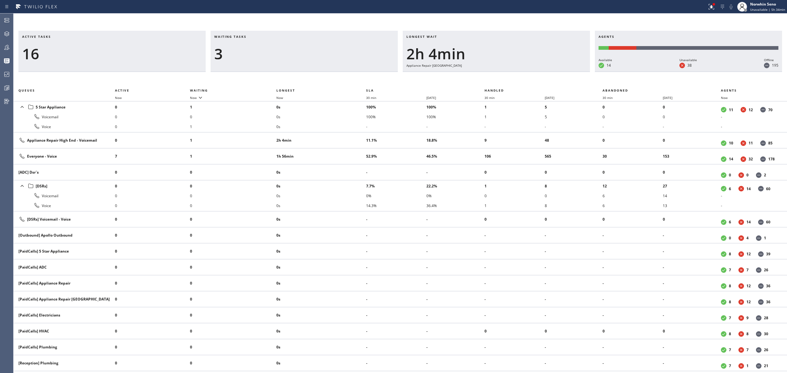
click at [526, 70] on div "Longest wait 2h 4min Appliance Repair [GEOGRAPHIC_DATA]" at bounding box center [496, 51] width 187 height 41
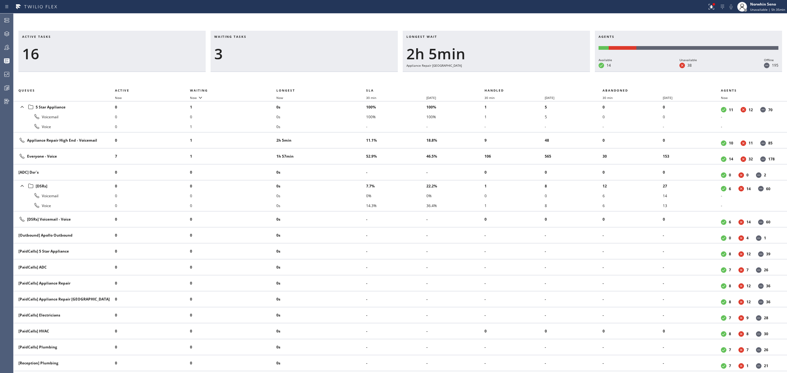
click at [526, 70] on div "Longest wait 2h 5min Appliance Repair [GEOGRAPHIC_DATA]" at bounding box center [496, 51] width 187 height 41
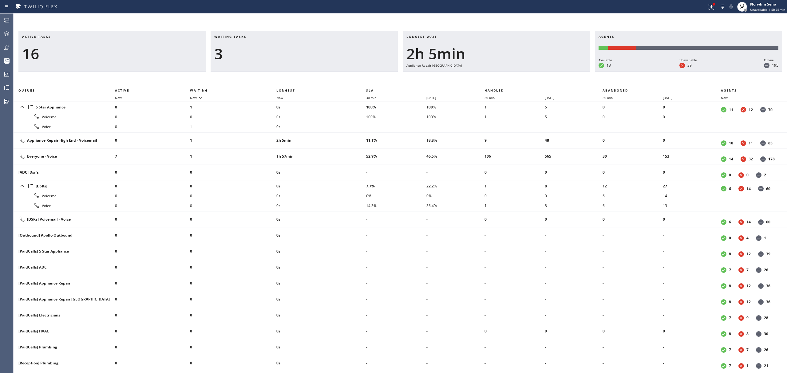
click at [526, 70] on div "Longest wait 2h 5min Appliance Repair [GEOGRAPHIC_DATA]" at bounding box center [496, 51] width 187 height 41
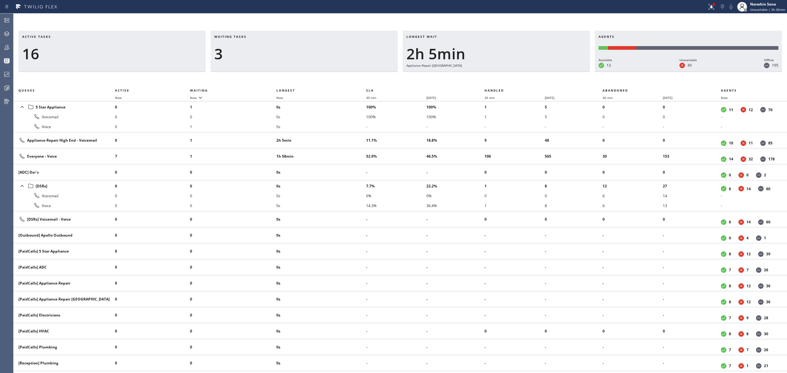
click at [526, 70] on div "Longest wait 2h 5min Appliance Repair [GEOGRAPHIC_DATA]" at bounding box center [496, 51] width 187 height 41
click at [526, 70] on div "Longest wait 2h 6min Appliance Repair [GEOGRAPHIC_DATA]" at bounding box center [496, 51] width 187 height 41
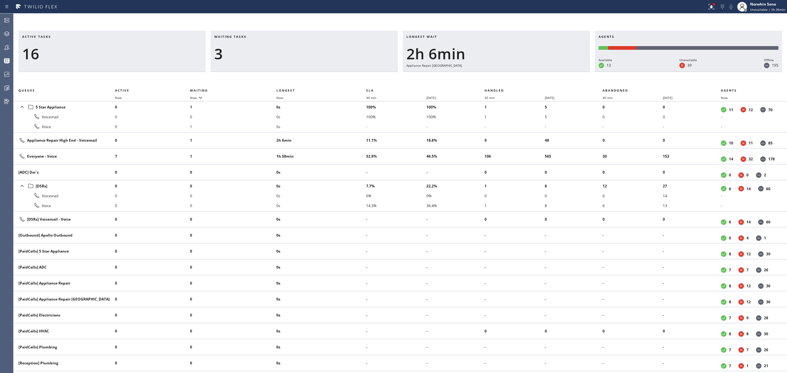
click at [526, 70] on div "Longest wait 2h 6min Appliance Repair [GEOGRAPHIC_DATA]" at bounding box center [496, 51] width 187 height 41
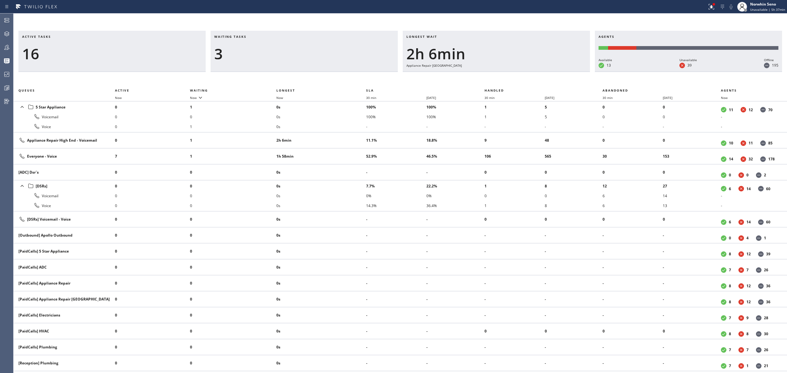
click at [526, 70] on div "Longest wait 2h 6min Appliance Repair [GEOGRAPHIC_DATA]" at bounding box center [496, 51] width 187 height 41
click at [526, 70] on div "Longest wait 2h 7min Appliance Repair [GEOGRAPHIC_DATA]" at bounding box center [496, 51] width 187 height 41
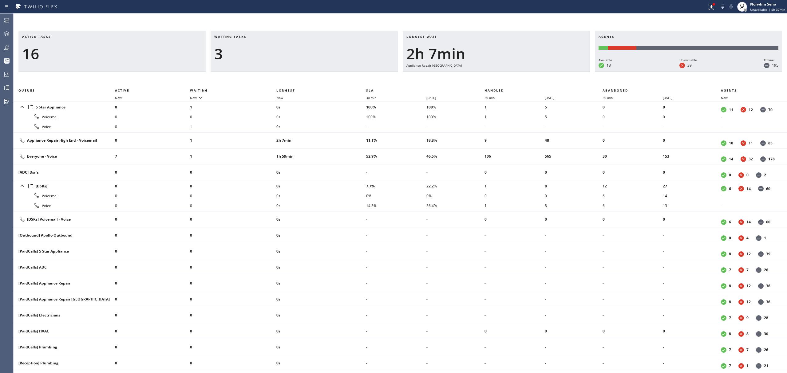
click at [526, 70] on div "Longest wait 2h 7min Appliance Repair [GEOGRAPHIC_DATA]" at bounding box center [496, 51] width 187 height 41
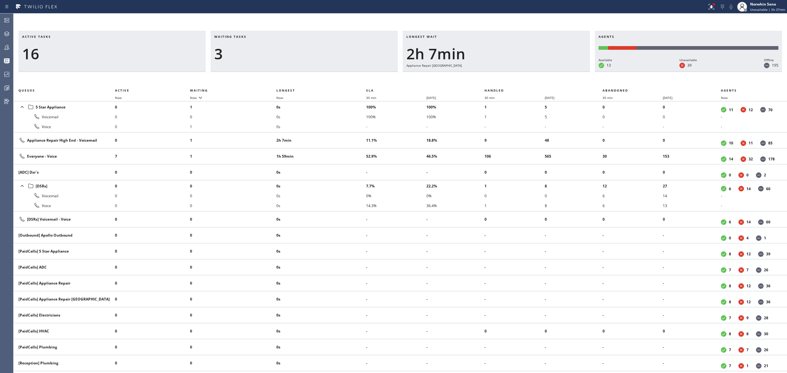
click at [526, 70] on div "Longest wait 2h 7min Appliance Repair [GEOGRAPHIC_DATA]" at bounding box center [496, 51] width 187 height 41
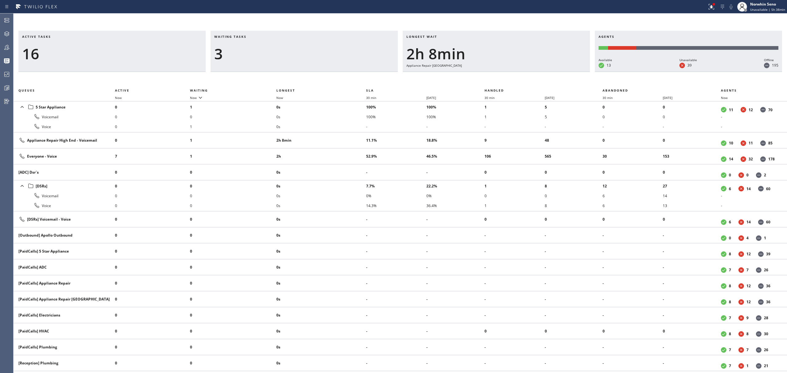
click at [526, 70] on div "Longest wait 2h 8min Appliance Repair [GEOGRAPHIC_DATA]" at bounding box center [496, 51] width 187 height 41
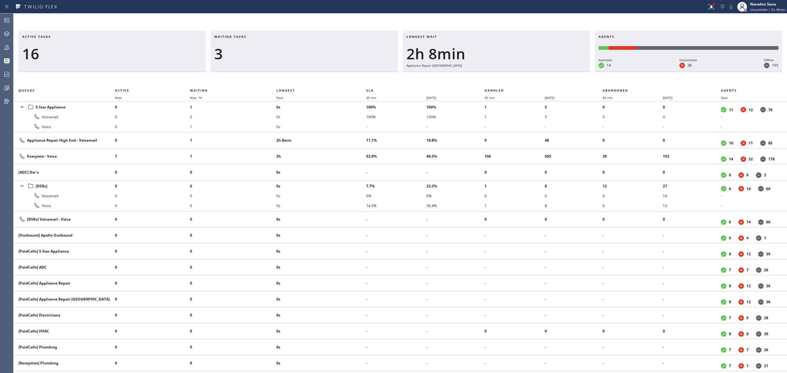
click at [526, 70] on div "Longest wait 2h 8min Appliance Repair [GEOGRAPHIC_DATA]" at bounding box center [496, 51] width 187 height 41
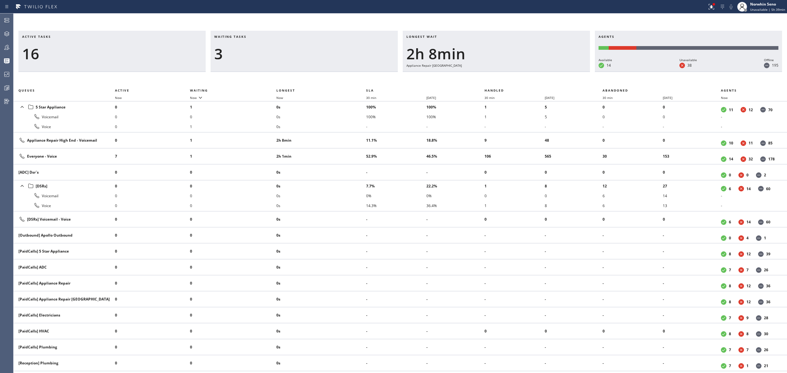
click at [526, 70] on div "Longest wait 2h 8min Appliance Repair [GEOGRAPHIC_DATA]" at bounding box center [496, 51] width 187 height 41
click at [526, 70] on div "Longest wait 2h 9min Appliance Repair [GEOGRAPHIC_DATA]" at bounding box center [496, 51] width 187 height 41
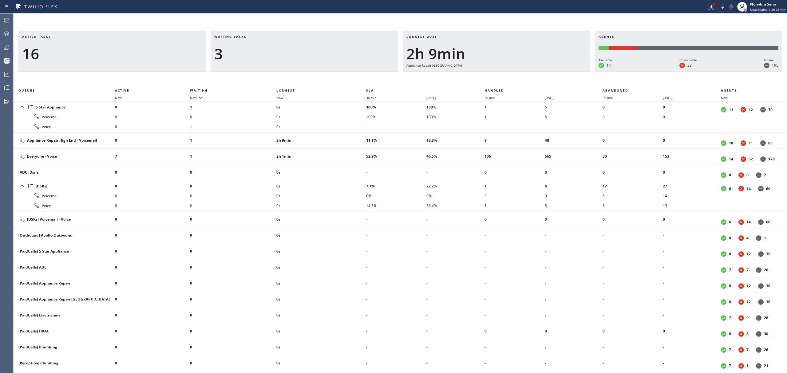
click at [526, 70] on div "Longest wait 2h 9min Appliance Repair [GEOGRAPHIC_DATA]" at bounding box center [496, 51] width 187 height 41
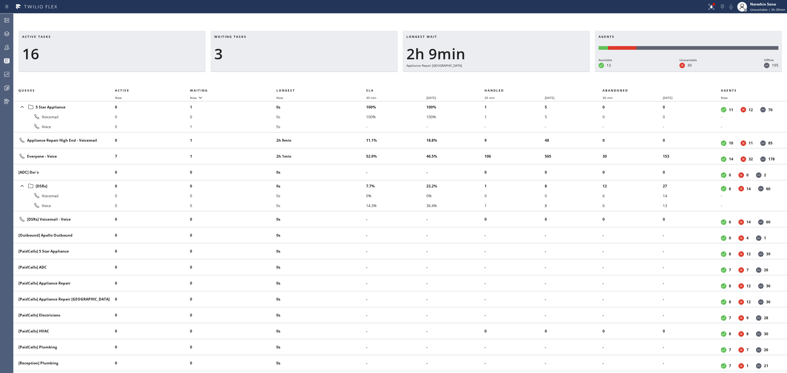
click at [526, 70] on div "Longest wait 2h 9min Appliance Repair [GEOGRAPHIC_DATA]" at bounding box center [496, 51] width 187 height 41
click at [526, 70] on div "Longest wait 2h 10min Appliance Repair [GEOGRAPHIC_DATA]" at bounding box center [496, 51] width 187 height 41
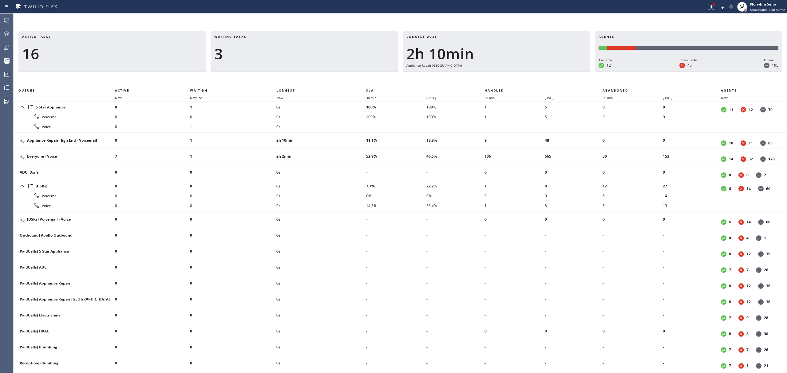
click at [526, 70] on div "Longest wait 2h 10min Appliance Repair [GEOGRAPHIC_DATA]" at bounding box center [496, 51] width 187 height 41
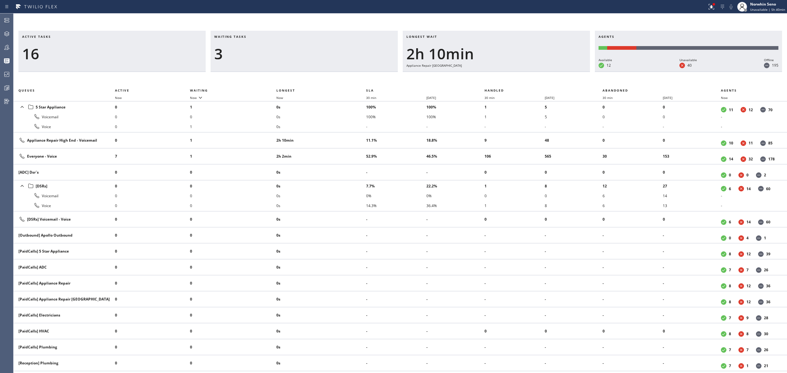
click at [526, 70] on div "Longest wait 2h 10min Appliance Repair [GEOGRAPHIC_DATA]" at bounding box center [496, 51] width 187 height 41
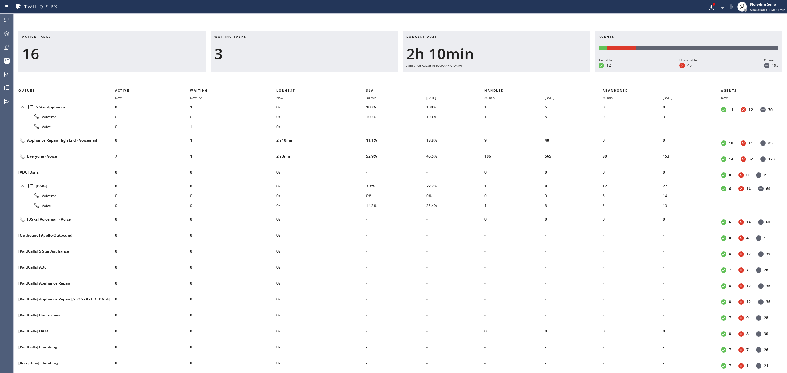
click at [526, 70] on div "Longest wait 2h 10min Appliance Repair [GEOGRAPHIC_DATA]" at bounding box center [496, 51] width 187 height 41
click at [526, 70] on div "Longest wait 2h 11min Appliance Repair [GEOGRAPHIC_DATA]" at bounding box center [496, 51] width 187 height 41
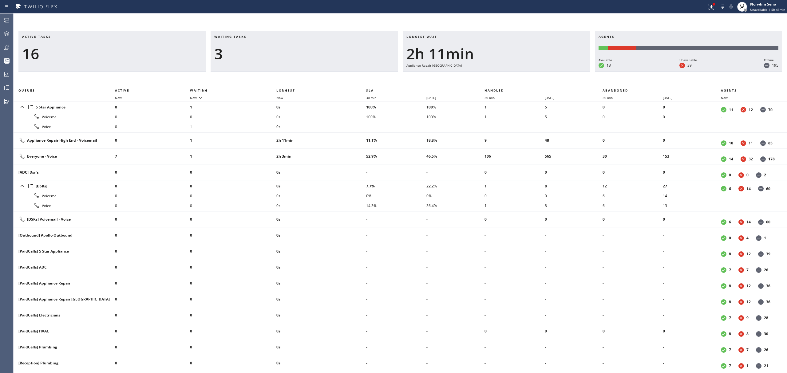
click at [526, 70] on div "Longest wait 2h 11min Appliance Repair [GEOGRAPHIC_DATA]" at bounding box center [496, 51] width 187 height 41
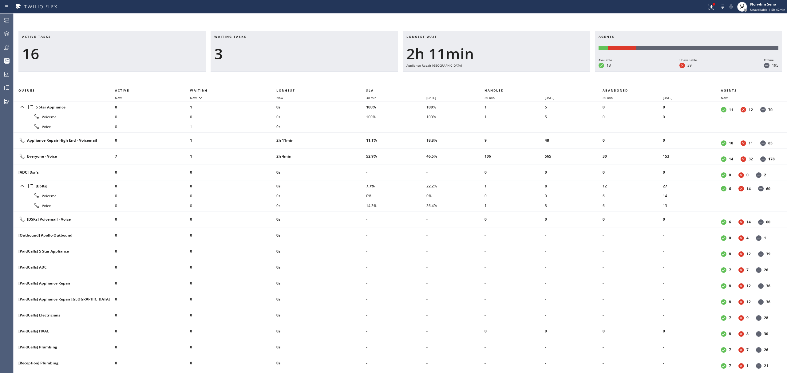
click at [526, 70] on div "Longest wait 2h 11min Appliance Repair [GEOGRAPHIC_DATA]" at bounding box center [496, 51] width 187 height 41
click at [458, 22] on div "Active tasks 16 Waiting tasks 3 Longest wait 2h 11min Appliance Repair High End…" at bounding box center [401, 194] width 774 height 360
click at [526, 70] on div "Longest wait 2h 11min Appliance Repair [GEOGRAPHIC_DATA]" at bounding box center [496, 51] width 187 height 41
click at [526, 70] on div "Longest wait 2h 12min Appliance Repair [GEOGRAPHIC_DATA]" at bounding box center [496, 51] width 187 height 41
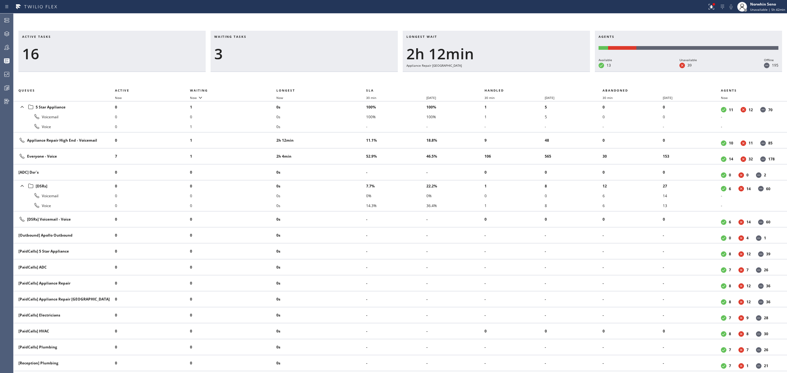
click at [526, 70] on div "Longest wait 2h 12min Appliance Repair [GEOGRAPHIC_DATA]" at bounding box center [496, 51] width 187 height 41
click at [539, 61] on div "Longest wait 2h 12min Appliance Repair [GEOGRAPHIC_DATA]" at bounding box center [496, 51] width 187 height 41
click at [526, 70] on div "Longest wait 2h 12min Appliance Repair [GEOGRAPHIC_DATA]" at bounding box center [496, 51] width 187 height 41
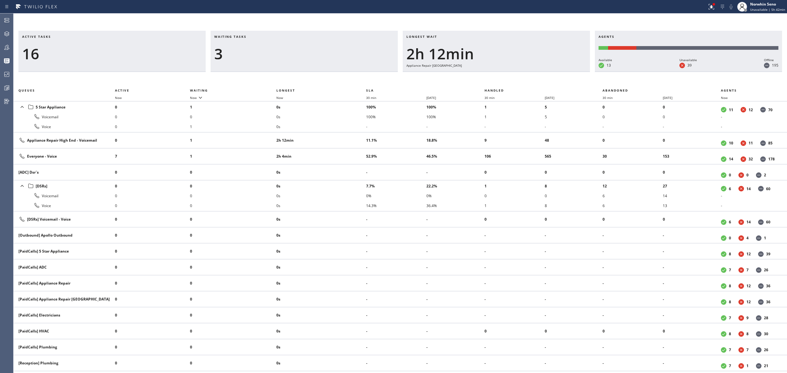
click at [526, 70] on div "Longest wait 2h 12min Appliance Repair [GEOGRAPHIC_DATA]" at bounding box center [496, 51] width 187 height 41
click at [526, 65] on div "Longest wait 2h 12min Appliance Repair [GEOGRAPHIC_DATA]" at bounding box center [496, 51] width 187 height 41
